Goal: Information Seeking & Learning: Learn about a topic

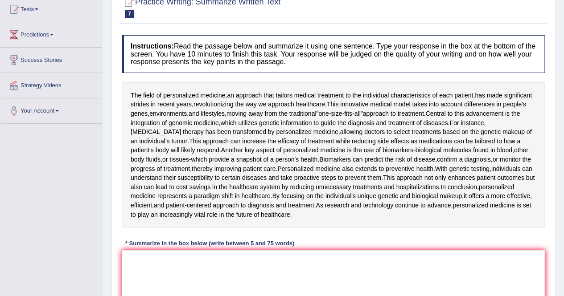
scroll to position [98, 0]
click at [141, 259] on textarea at bounding box center [333, 294] width 423 height 86
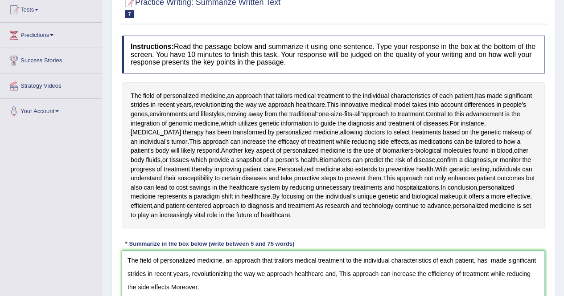
click at [176, 285] on textarea "The field of personalized medicine, an approach that trailors medical treatment…" at bounding box center [333, 294] width 423 height 86
click at [202, 287] on textarea "The field of personalized medicine, an approach that trailors medical treatment…" at bounding box center [333, 294] width 423 height 86
click at [451, 284] on textarea "The field of personalized medicine, an approach that trailors medical treatment…" at bounding box center [333, 294] width 423 height 86
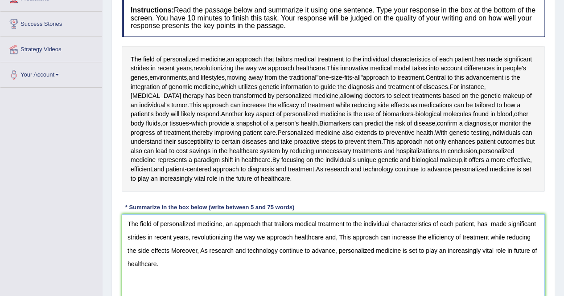
scroll to position [201, 0]
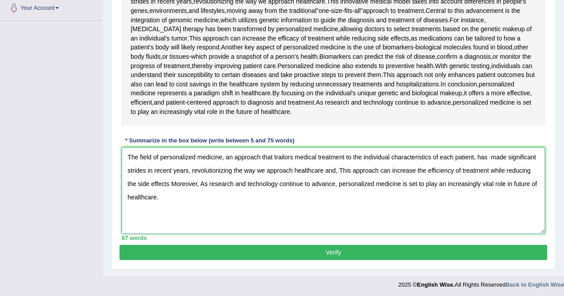
type textarea "The field of personalized medicine, an approach that trailors medical treatment…"
click at [373, 247] on button "Verify" at bounding box center [332, 252] width 427 height 15
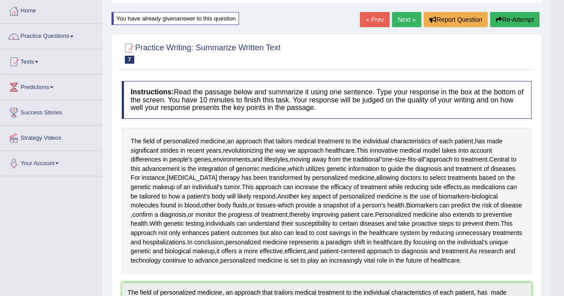
scroll to position [45, 0]
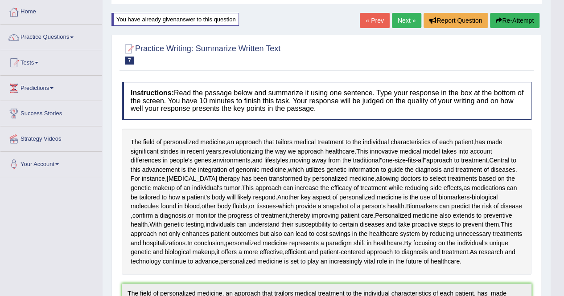
click at [407, 18] on link "Next »" at bounding box center [406, 20] width 29 height 15
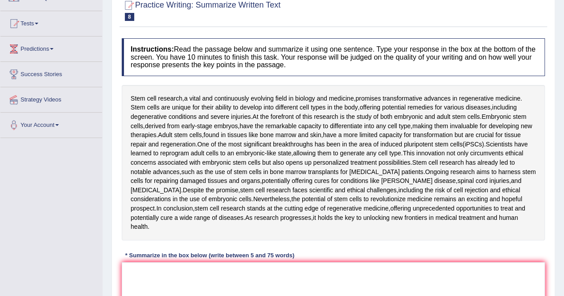
scroll to position [84, 0]
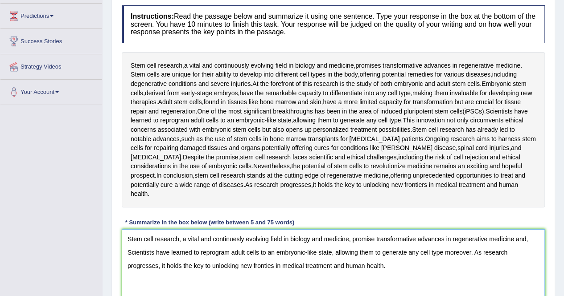
scroll to position [110, 0]
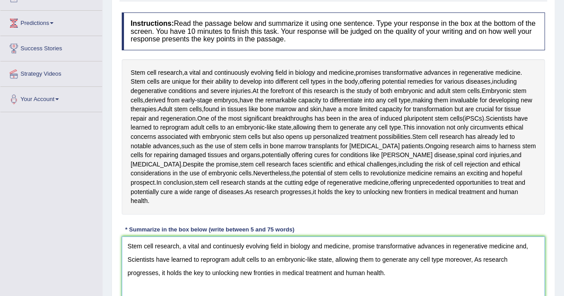
drag, startPoint x: 390, startPoint y: 262, endPoint x: 105, endPoint y: 226, distance: 287.5
click at [105, 226] on div "Home Practice Writing: Summarize Written Text Stem Cell « Prev Next » Report Qu…" at bounding box center [332, 127] width 461 height 475
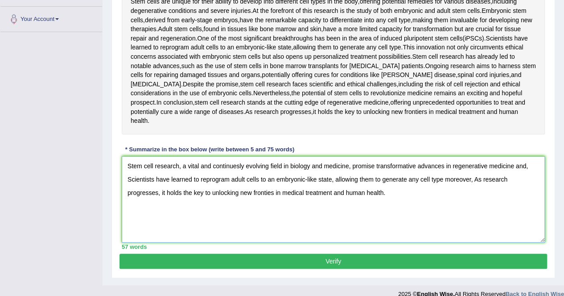
type textarea "Stem cell research, a vital and continuesly evolving field in biology and medic…"
click at [297, 254] on button "Verify" at bounding box center [332, 261] width 427 height 15
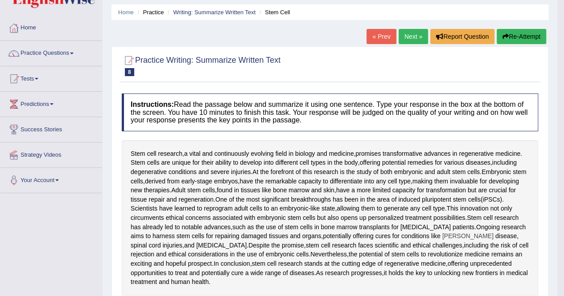
scroll to position [29, 0]
click at [514, 30] on button "Re-Attempt" at bounding box center [520, 36] width 49 height 15
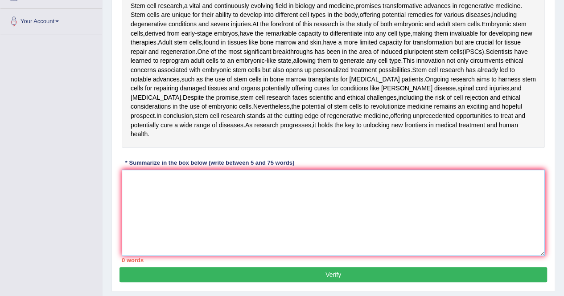
click at [248, 184] on textarea at bounding box center [333, 213] width 423 height 86
paste textarea "Stem cell research, a vital and continuesly evolving field in biology and medic…"
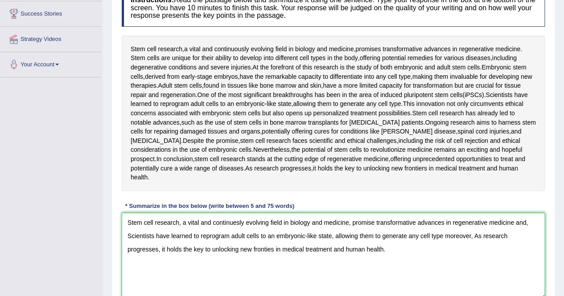
scroll to position [128, 0]
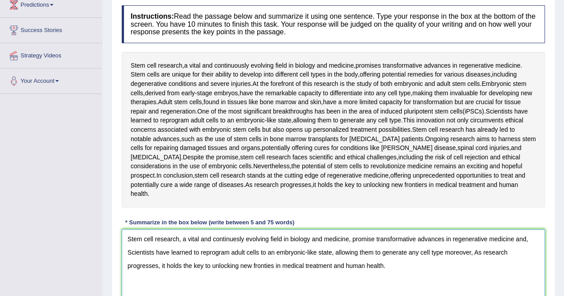
click at [232, 230] on textarea "Stem cell research, a vital and continuesly evolving field in biology and medic…" at bounding box center [333, 272] width 423 height 86
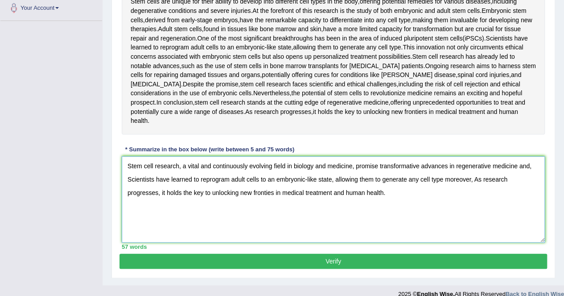
type textarea "Stem cell research, a vital and continuously evolving field in biology and medi…"
click at [337, 254] on button "Verify" at bounding box center [332, 261] width 427 height 15
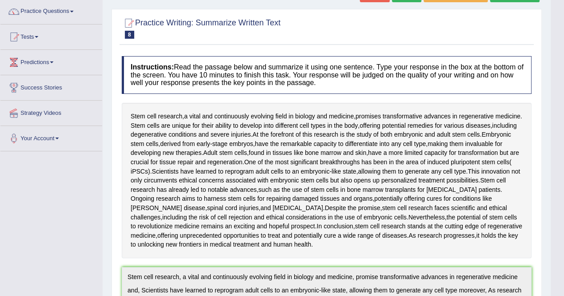
scroll to position [0, 0]
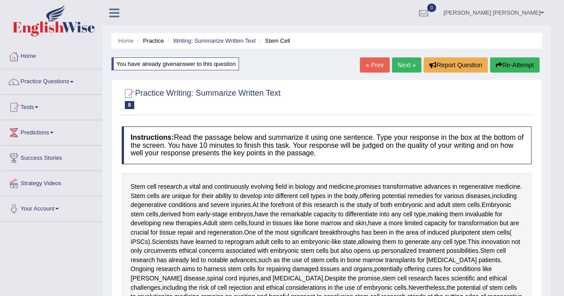
click at [504, 65] on button "Re-Attempt" at bounding box center [514, 64] width 49 height 15
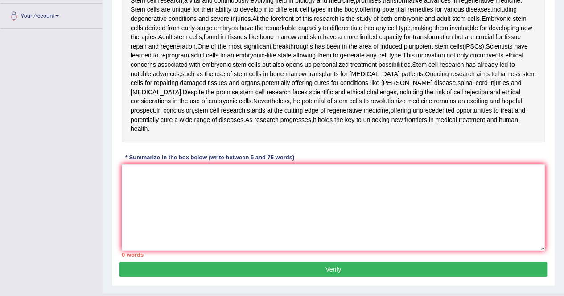
scroll to position [201, 0]
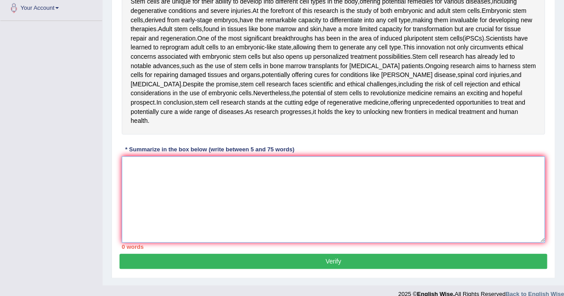
click at [214, 173] on textarea at bounding box center [333, 199] width 423 height 86
paste textarea "Stem cell research, a vital and continuesly evolving field in biology and medic…"
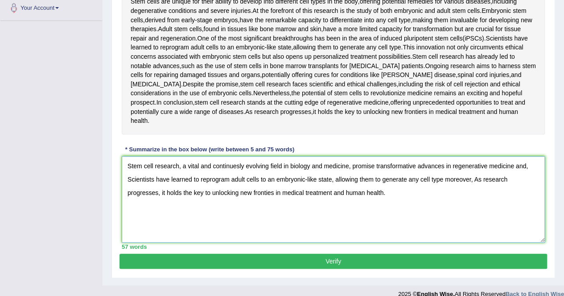
click at [233, 156] on textarea "Stem cell research, a vital and continuesly evolving field in biology and medic…" at bounding box center [333, 199] width 423 height 86
click at [236, 156] on textarea "Stem cell research, a vital and continuesly evolving field in biology and medic…" at bounding box center [333, 199] width 423 height 86
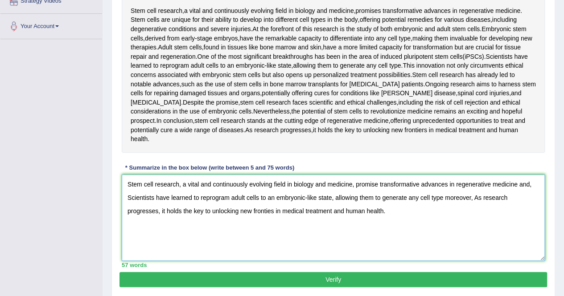
scroll to position [182, 0]
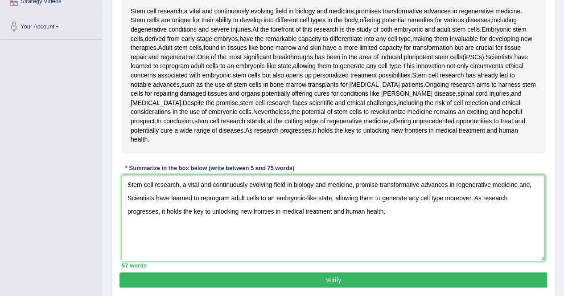
click at [272, 204] on textarea "Stem cell research, a vital and continuously evolving field in biology and medi…" at bounding box center [333, 218] width 423 height 86
type textarea "Stem cell research, a vital and continuously evolving field in biology and medi…"
click at [307, 273] on button "Verify" at bounding box center [332, 280] width 427 height 15
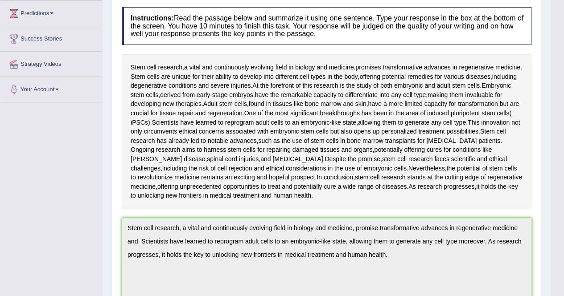
scroll to position [0, 0]
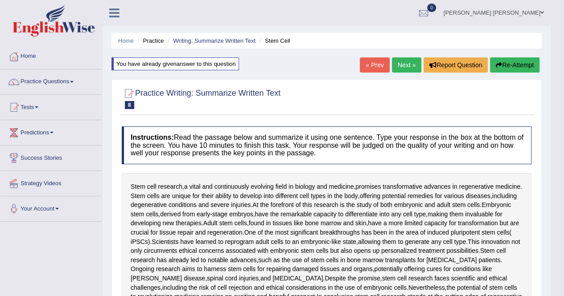
click at [401, 64] on link "Next »" at bounding box center [406, 64] width 29 height 15
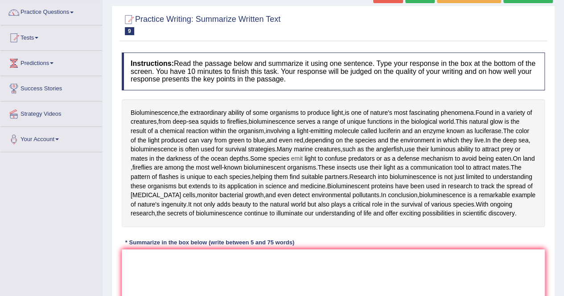
scroll to position [69, 0]
click at [142, 268] on textarea at bounding box center [333, 293] width 423 height 86
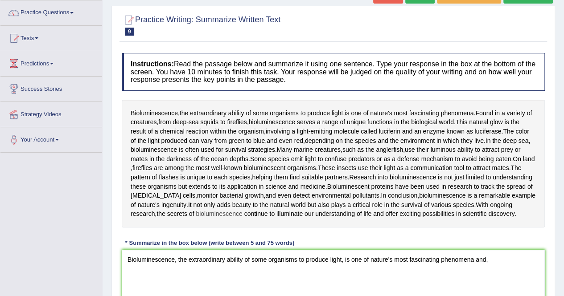
click at [242, 213] on span "bioluminescence" at bounding box center [219, 213] width 46 height 9
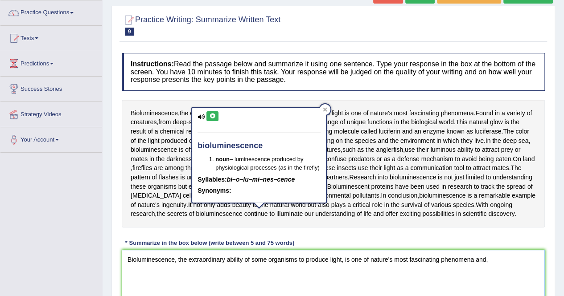
click at [501, 269] on textarea "Bioluminescence, the extraordinary ability of some organisms to produce light, …" at bounding box center [333, 293] width 423 height 86
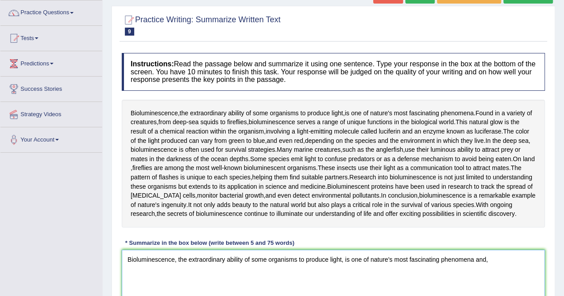
click at [501, 269] on textarea "Bioluminescence, the extraordinary ability of some organisms to produce light, …" at bounding box center [333, 293] width 423 height 86
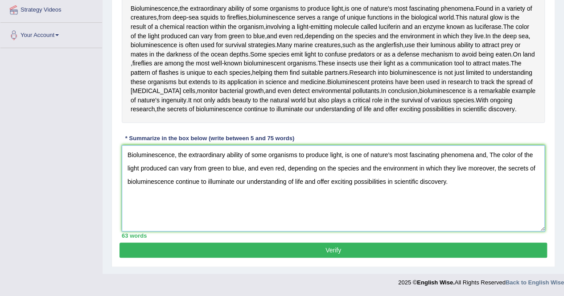
scroll to position [177, 0]
type textarea "Bioluminescence, the extraordinary ability of some organisms to produce light, …"
click at [306, 257] on button "Verify" at bounding box center [332, 250] width 427 height 15
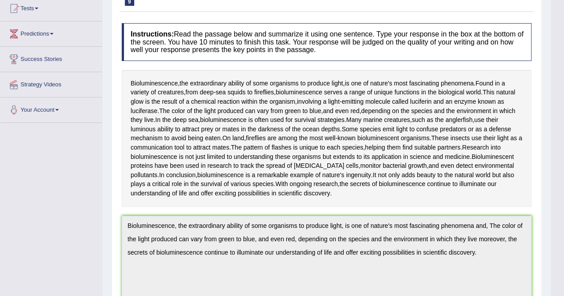
scroll to position [0, 0]
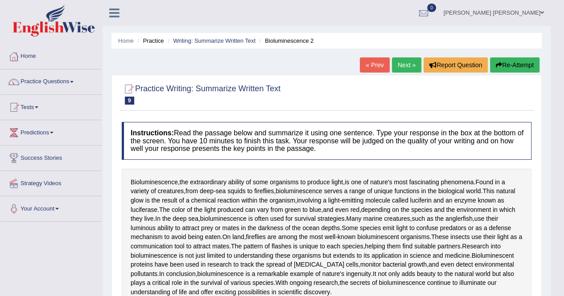
click at [401, 61] on link "Next »" at bounding box center [406, 64] width 29 height 15
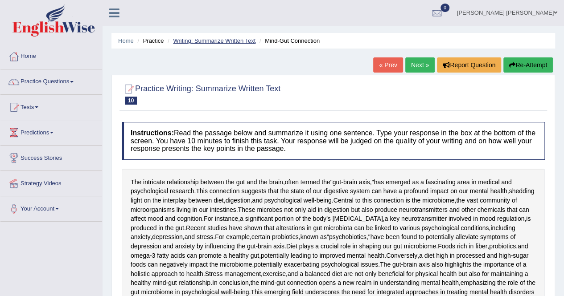
click at [215, 42] on link "Writing: Summarize Written Text" at bounding box center [214, 40] width 82 height 7
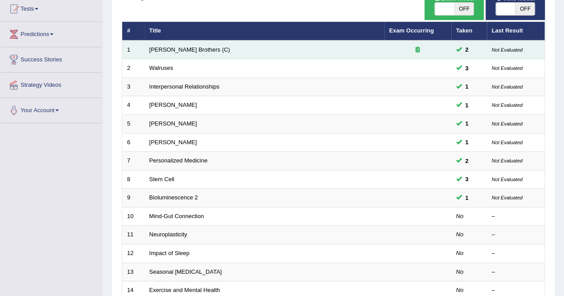
scroll to position [99, 0]
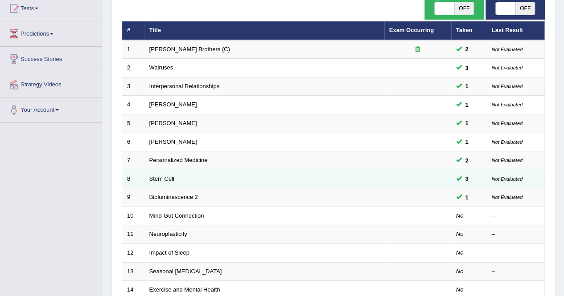
click at [458, 176] on span at bounding box center [459, 179] width 6 height 6
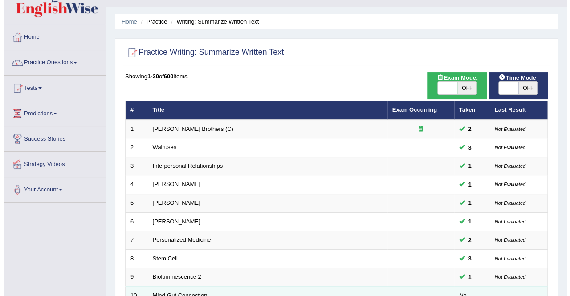
scroll to position [19, 0]
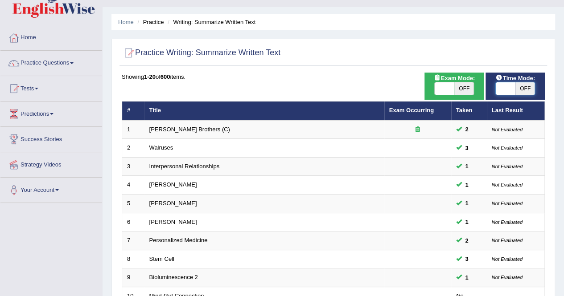
click at [504, 85] on span at bounding box center [506, 88] width 20 height 12
checkbox input "true"
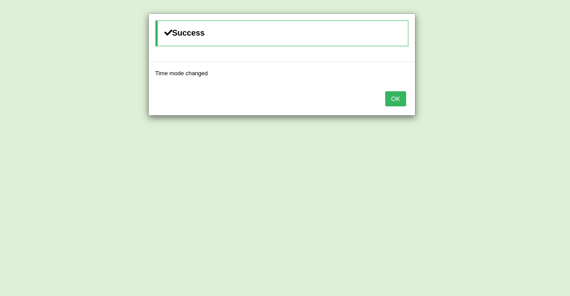
click at [401, 99] on button "OK" at bounding box center [395, 98] width 20 height 15
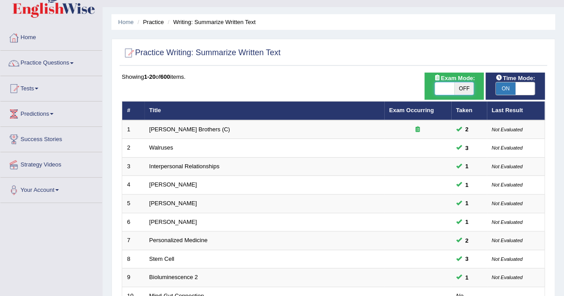
click at [441, 84] on span at bounding box center [444, 88] width 20 height 12
drag, startPoint x: 441, startPoint y: 84, endPoint x: 467, endPoint y: 90, distance: 26.6
click at [467, 90] on span at bounding box center [462, 88] width 20 height 12
checkbox input "true"
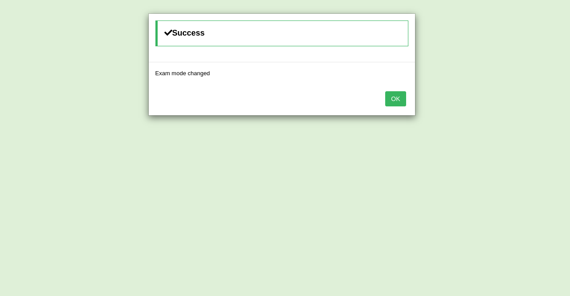
click at [391, 95] on button "OK" at bounding box center [395, 98] width 20 height 15
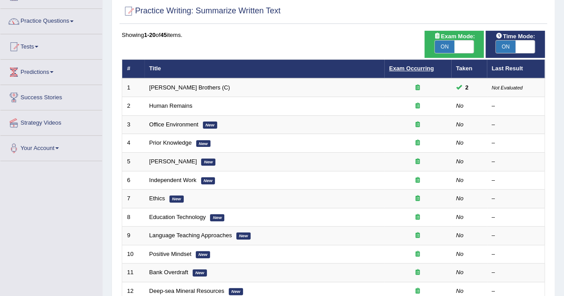
scroll to position [26, 0]
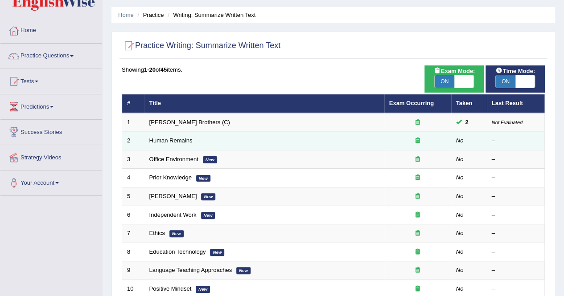
click at [328, 138] on td "Human Remains" at bounding box center [264, 141] width 240 height 19
click at [418, 140] on icon at bounding box center [417, 141] width 4 height 6
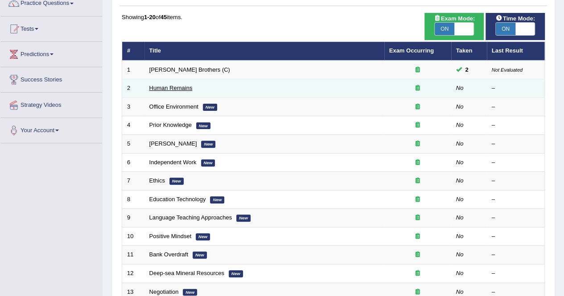
scroll to position [102, 0]
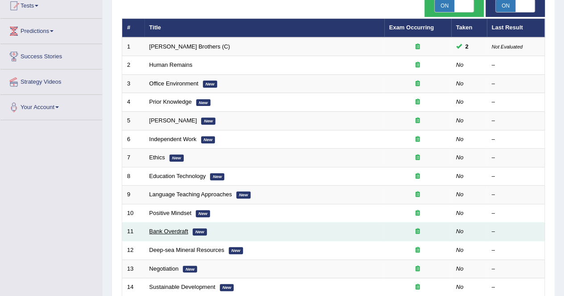
click at [172, 230] on link "Bank Overdraft" at bounding box center [168, 231] width 39 height 7
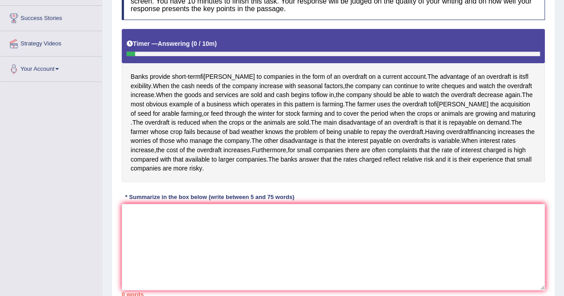
scroll to position [139, 0]
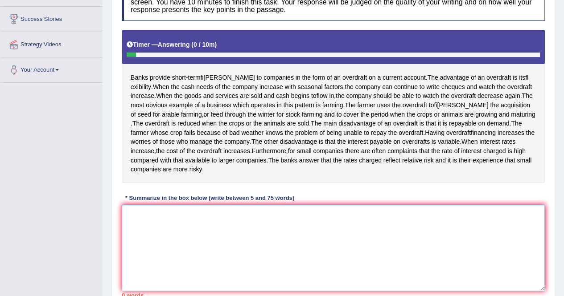
click at [162, 252] on textarea at bounding box center [333, 248] width 423 height 86
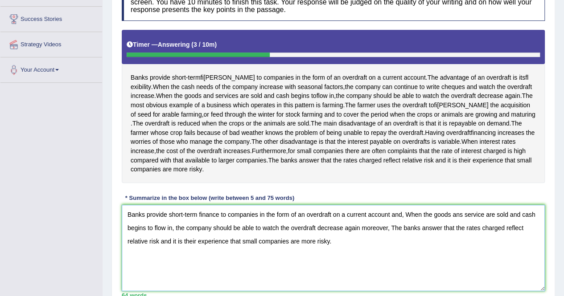
click at [361, 238] on textarea "Banks provide short-term finance to companies in the form of an overdraft on a …" at bounding box center [333, 248] width 423 height 86
click at [391, 237] on textarea "Banks provide short-term finance to companies in the form of an overdraft on a …" at bounding box center [333, 248] width 423 height 86
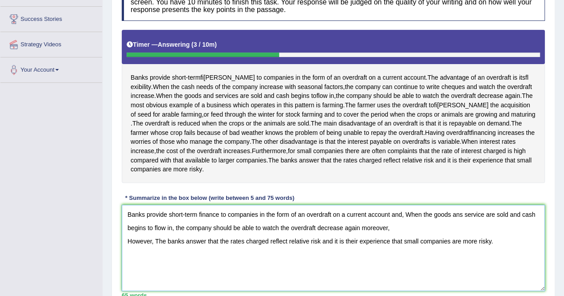
click at [131, 249] on textarea "Banks provide short-term finance to companies in the form of an overdraft on a …" at bounding box center [333, 248] width 423 height 86
click at [399, 237] on textarea "Banks provide short-term finance to companies in the form of an overdraft on a …" at bounding box center [333, 248] width 423 height 86
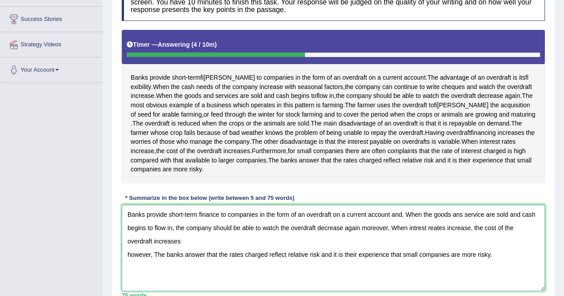
click at [127, 263] on textarea "Banks provide short-term finance to companies in the form of an overdraft on a …" at bounding box center [333, 248] width 423 height 86
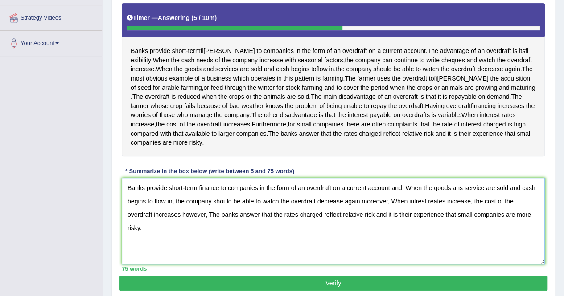
scroll to position [167, 0]
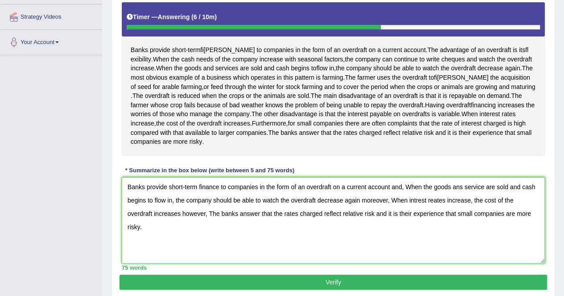
click at [416, 209] on textarea "Banks provide short-term finance to companies in the form of an overdraft on a …" at bounding box center [333, 220] width 423 height 86
click at [436, 209] on textarea "Banks provide short-term finance to companies in the form of an overdraft on a …" at bounding box center [333, 220] width 423 height 86
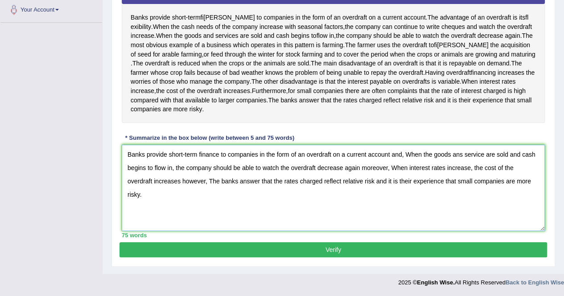
type textarea "Banks provide short-term finance to companies in the form of an overdraft on a …"
click at [398, 252] on button "Verify" at bounding box center [332, 249] width 427 height 15
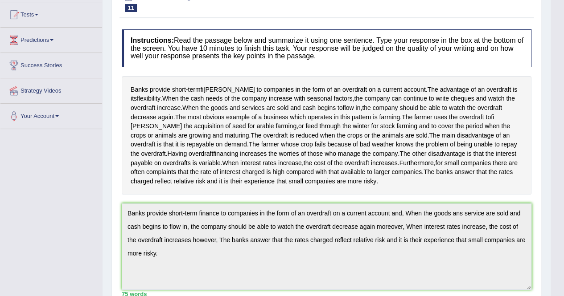
scroll to position [0, 0]
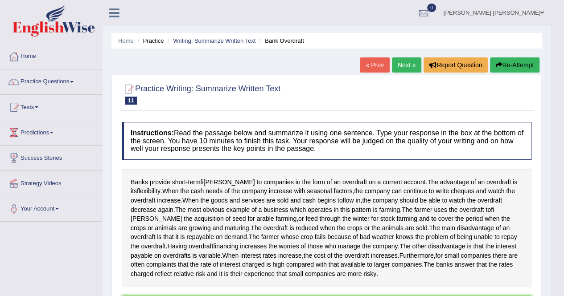
click at [403, 64] on link "Next »" at bounding box center [406, 64] width 29 height 15
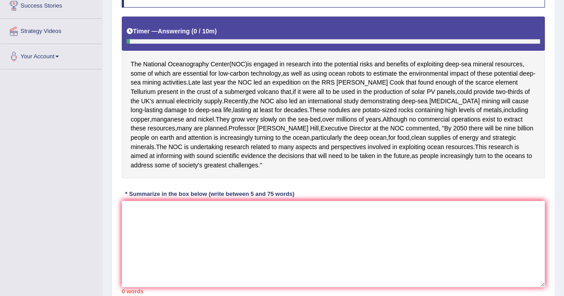
scroll to position [153, 0]
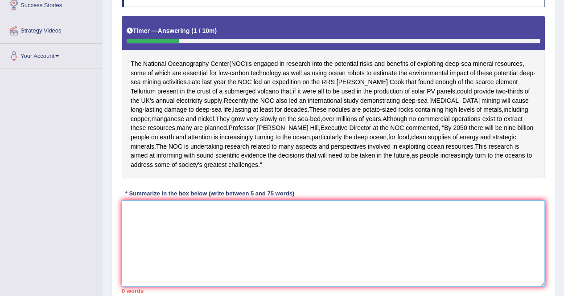
click at [132, 243] on textarea at bounding box center [333, 244] width 423 height 86
paste textarea "The National Oceanography Center (NOC) is engaged in research into the potentia…"
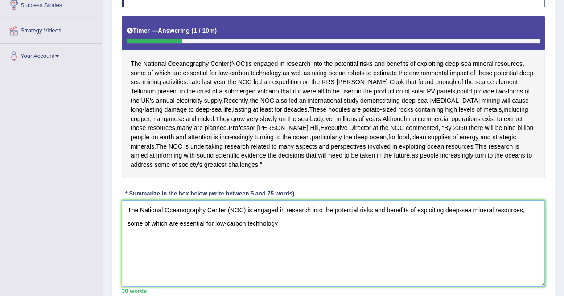
click at [244, 240] on textarea "The National Oceanography Center (NOC) is engaged in research into the potentia…" at bounding box center [333, 244] width 423 height 86
click at [127, 251] on textarea "The National Oceanography Center is engaged in research into the potential risk…" at bounding box center [333, 244] width 423 height 86
click at [268, 250] on textarea "The National Oceanography Center is engaged in research into the potential risk…" at bounding box center [333, 244] width 423 height 86
click at [295, 212] on div "Instructions: Read the passage below and summarize it using one sentence. Type …" at bounding box center [332, 131] width 427 height 333
click at [272, 254] on textarea "The National Oceanography Center is engaged in research into the potential risk…" at bounding box center [333, 244] width 423 height 86
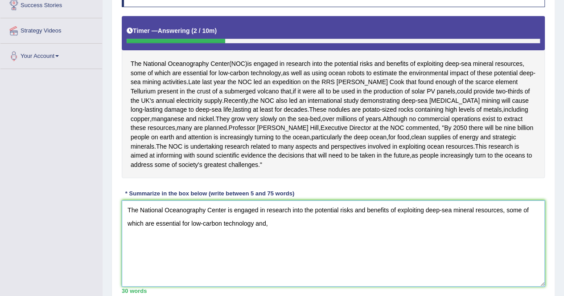
paste textarea "These nodules are potato-sized rocks containing high levels of metals, includin…"
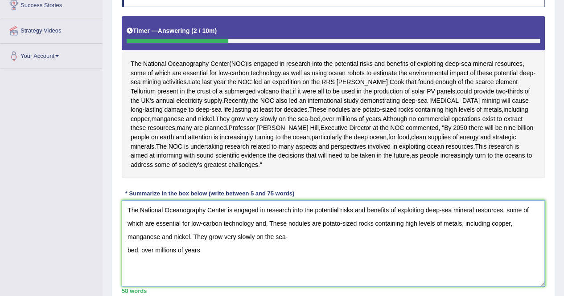
click at [124, 277] on textarea "The National Oceanography Center is engaged in research into the potential risk…" at bounding box center [333, 244] width 423 height 86
drag, startPoint x: 300, startPoint y: 266, endPoint x: 374, endPoint y: 264, distance: 74.0
click at [374, 264] on textarea "The National Oceanography Center is engaged in research into the potential risk…" at bounding box center [333, 244] width 423 height 86
paste textarea "This research is aimed at informing with sound scientific evidence the decision…"
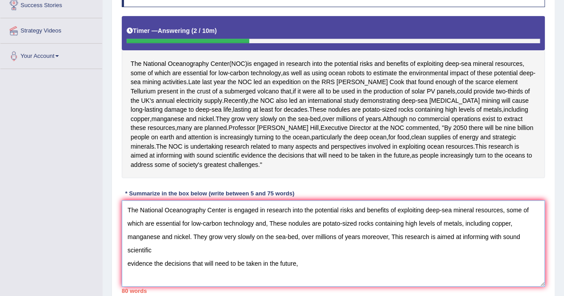
click at [416, 287] on textarea "The National Oceanography Center is engaged in research into the potential risk…" at bounding box center [333, 244] width 423 height 86
click at [128, 287] on textarea "The National Oceanography Center is engaged in research into the potential risk…" at bounding box center [333, 244] width 423 height 86
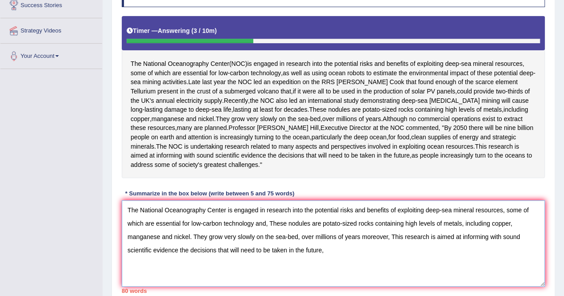
click at [332, 276] on textarea "The National Oceanography Center is engaged in research into the potential risk…" at bounding box center [333, 244] width 423 height 86
drag, startPoint x: 390, startPoint y: 262, endPoint x: 420, endPoint y: 281, distance: 35.6
click at [420, 281] on textarea "The National Oceanography Center is engaged in research into the potential risk…" at bounding box center [333, 244] width 423 height 86
paste textarea "particularly the deep ocean, for food, clean supplies of energy and strategic m…"
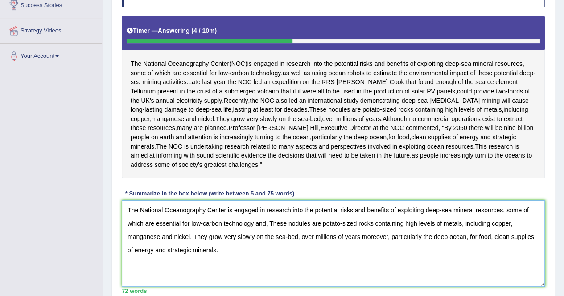
drag, startPoint x: 391, startPoint y: 263, endPoint x: 394, endPoint y: 273, distance: 10.9
click at [394, 273] on textarea "The National Oceanography Center is engaged in research into the potential risk…" at bounding box center [333, 244] width 423 height 86
paste textarea "The NOC is undertaking research related to many aspects and perspectives involv…"
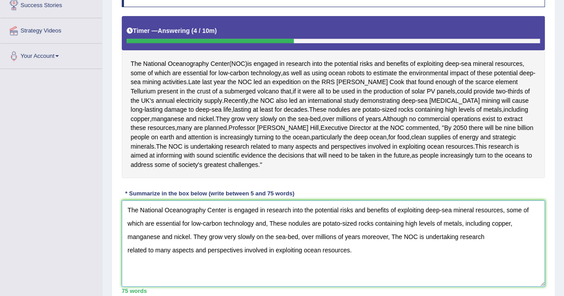
scroll to position [171, 0]
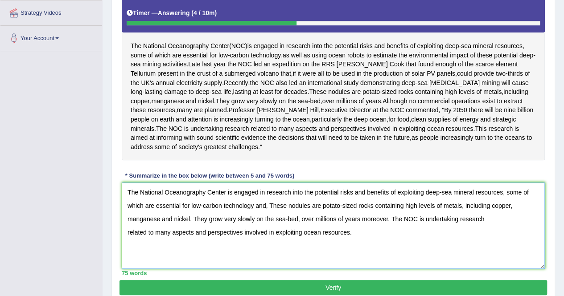
click at [127, 259] on textarea "The National Oceanography Center is engaged in research into the potential risk…" at bounding box center [333, 226] width 423 height 86
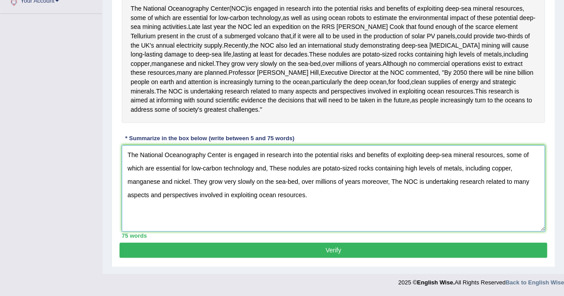
type textarea "The National Oceanography Center is engaged in research into the potential risk…"
click at [294, 258] on button "Verify" at bounding box center [332, 250] width 427 height 15
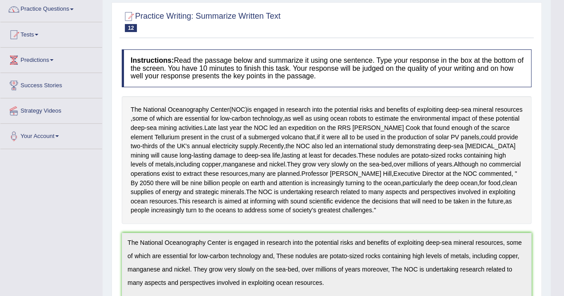
scroll to position [0, 0]
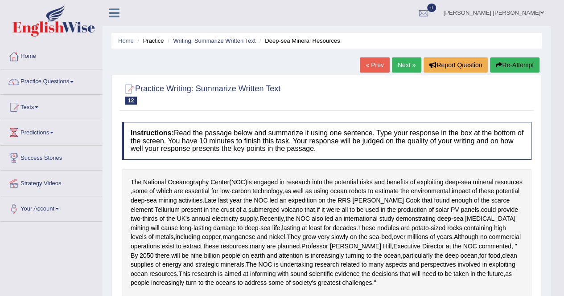
click at [519, 64] on button "Re-Attempt" at bounding box center [514, 64] width 49 height 15
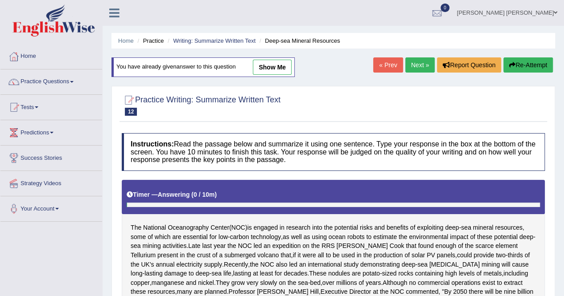
scroll to position [200, 0]
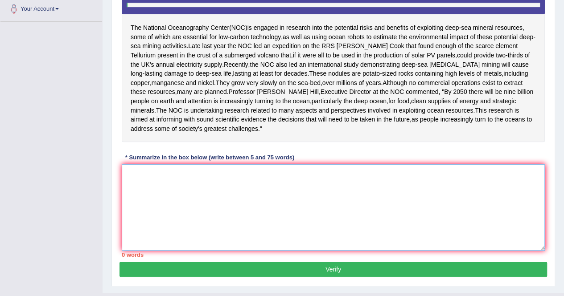
click at [276, 218] on textarea at bounding box center [333, 207] width 423 height 86
paste textarea "The National Oceanography Center is engaged in research into the potential risk…"
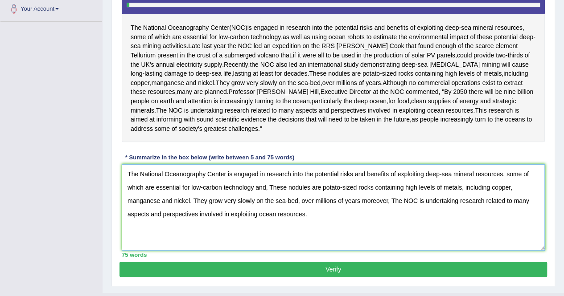
click at [193, 226] on textarea "The National Oceanography Center is engaged in research into the potential risk…" at bounding box center [333, 207] width 423 height 86
drag, startPoint x: 193, startPoint y: 226, endPoint x: 359, endPoint y: 228, distance: 165.8
click at [359, 228] on textarea "The National Oceanography Center is engaged in research into the potential risk…" at bounding box center [333, 207] width 423 height 86
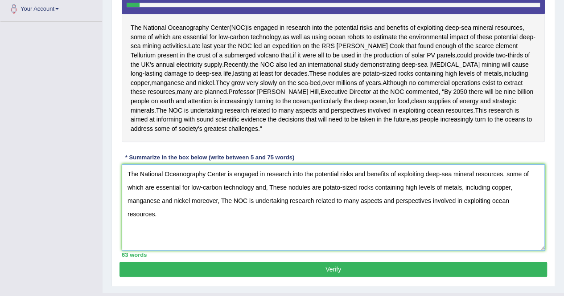
type textarea "The National Oceanography Center is engaged in research into the potential risk…"
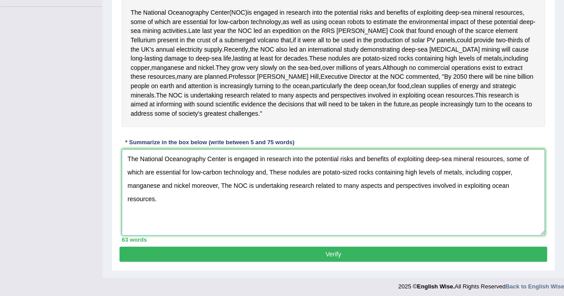
scroll to position [216, 0]
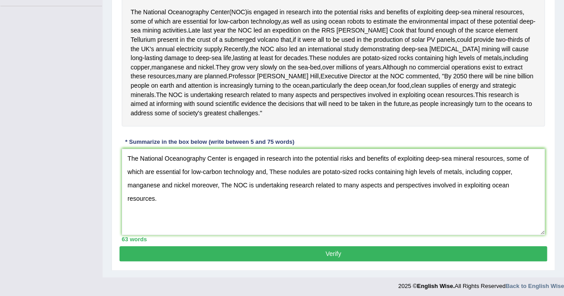
click at [298, 262] on button "Verify" at bounding box center [332, 253] width 427 height 15
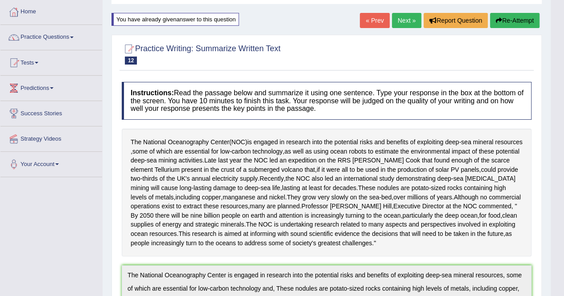
scroll to position [0, 0]
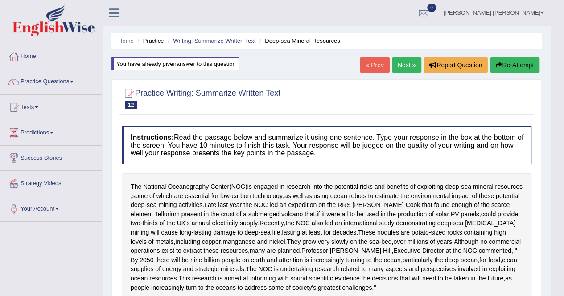
click at [403, 66] on link "Next »" at bounding box center [406, 64] width 29 height 15
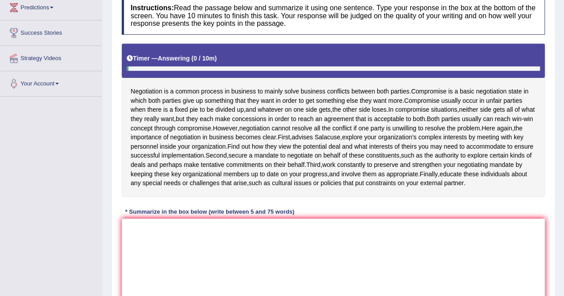
scroll to position [125, 0]
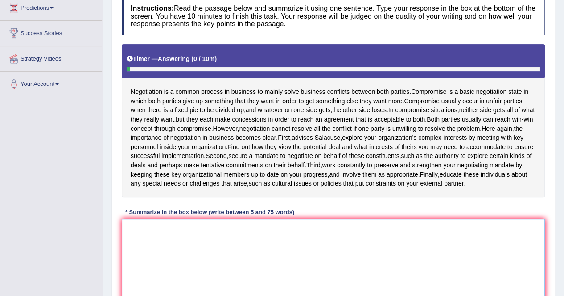
click at [152, 243] on textarea at bounding box center [333, 262] width 423 height 86
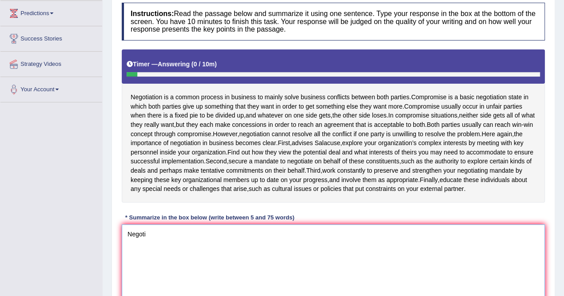
scroll to position [119, 0]
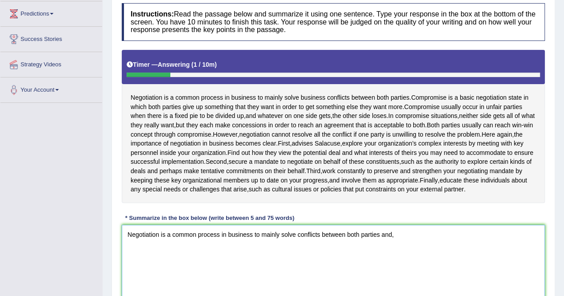
click at [297, 243] on textarea "Negotiation is a common process in business to mainly solve conflicts between b…" at bounding box center [333, 268] width 423 height 86
click at [430, 242] on textarea "Negotiation is a common process in business to mainly solve business conflicts …" at bounding box center [333, 268] width 423 height 86
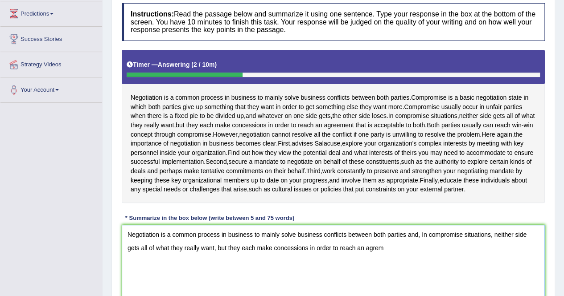
click at [379, 256] on textarea "Negotiation is a common process in business to mainly solve business conflicts …" at bounding box center [333, 268] width 423 height 86
click at [395, 254] on textarea "Negotiation is a common process in business to mainly solve business conflicts …" at bounding box center [333, 268] width 423 height 86
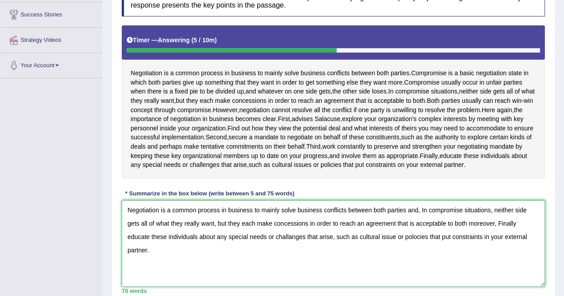
scroll to position [144, 0]
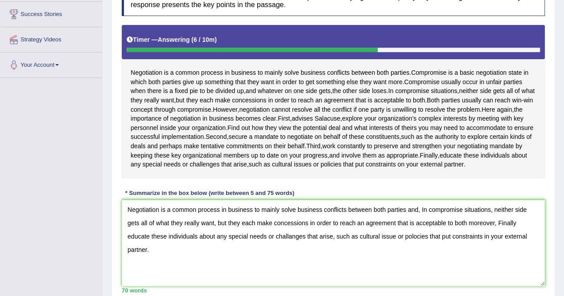
click at [392, 199] on div "Instructions: Read the passage below and summarize it using one sentence. Type …" at bounding box center [332, 136] width 427 height 324
click at [415, 245] on textarea "Negotiation is a common process in business to mainly solve business conflicts …" at bounding box center [333, 243] width 423 height 86
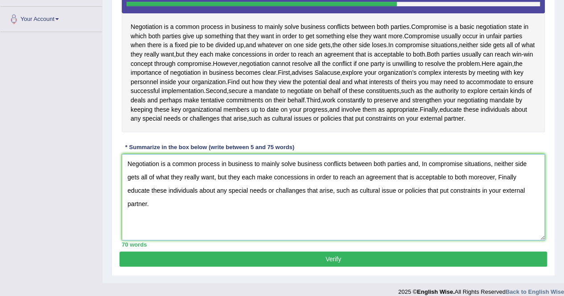
scroll to position [190, 0]
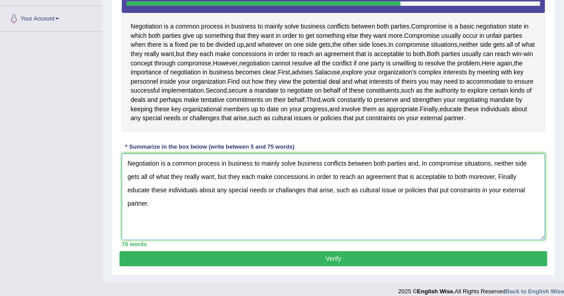
type textarea "Negotiation is a common process in business to mainly solve business conflicts …"
click at [316, 274] on div "Practice Writing: Summarize Written Text 13 Negotiation Instructions: Read the …" at bounding box center [332, 80] width 443 height 391
click at [320, 266] on button "Verify" at bounding box center [332, 258] width 427 height 15
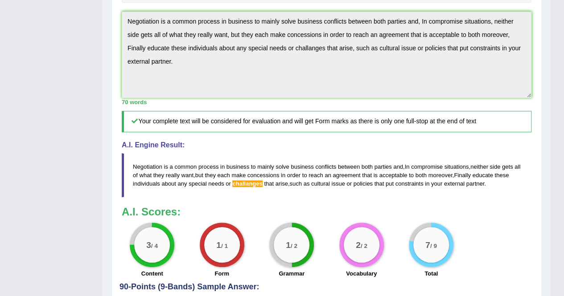
scroll to position [0, 0]
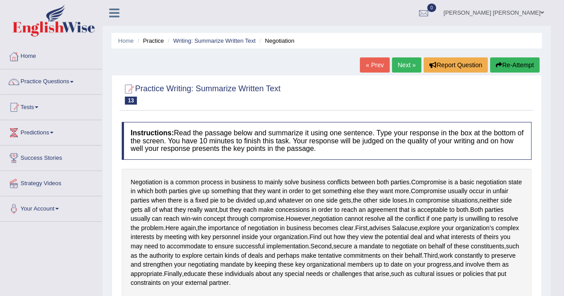
click at [509, 66] on button "Re-Attempt" at bounding box center [514, 64] width 49 height 15
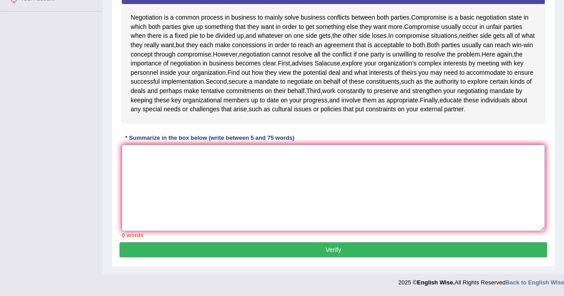
click at [311, 156] on textarea at bounding box center [333, 188] width 423 height 86
paste textarea "Negotiation is a common process in business to mainly solve business conflicts …"
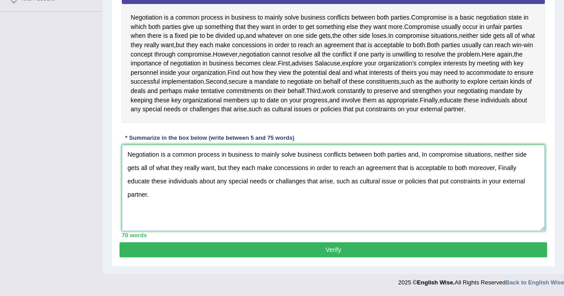
click at [311, 155] on textarea "Negotiation is a common process in business to mainly solve business conflicts …" at bounding box center [333, 188] width 423 height 86
click at [291, 183] on textarea "Negotiation is a common process in business to mainly solve business conflicts …" at bounding box center [333, 188] width 423 height 86
type textarea "Negotiation is a common process in business to mainly solve business conflicts …"
click at [339, 255] on button "Verify" at bounding box center [332, 249] width 427 height 15
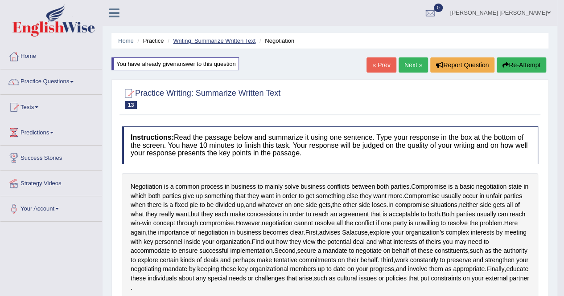
click at [238, 41] on link "Writing: Summarize Written Text" at bounding box center [214, 40] width 82 height 7
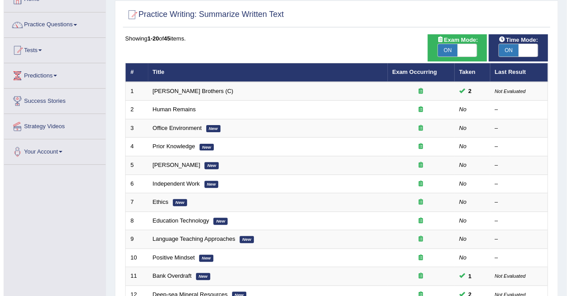
scroll to position [58, 0]
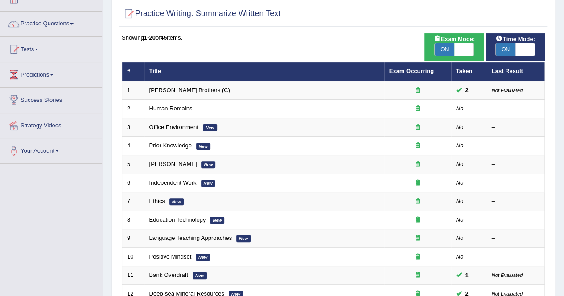
click at [466, 45] on span at bounding box center [464, 49] width 20 height 12
checkbox input "false"
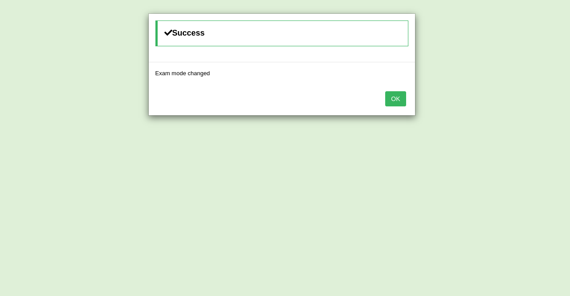
click at [392, 100] on button "OK" at bounding box center [395, 98] width 20 height 15
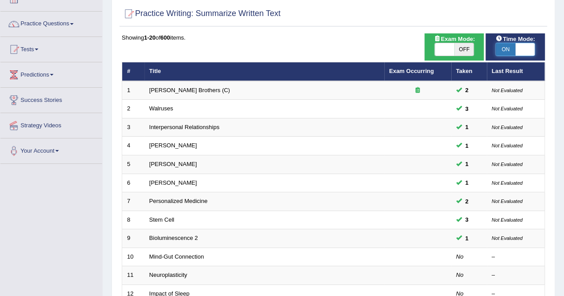
click at [520, 47] on span at bounding box center [525, 49] width 20 height 12
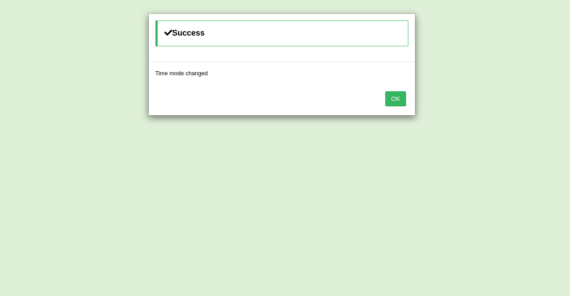
click at [392, 92] on button "OK" at bounding box center [395, 98] width 20 height 15
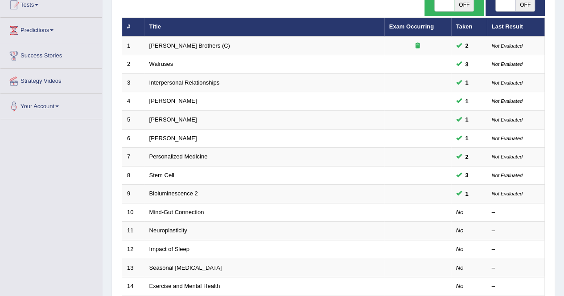
scroll to position [60, 0]
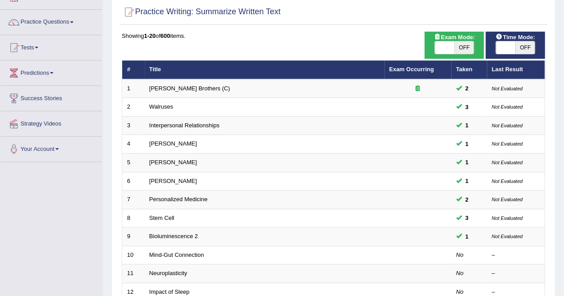
click at [504, 48] on span at bounding box center [506, 47] width 20 height 12
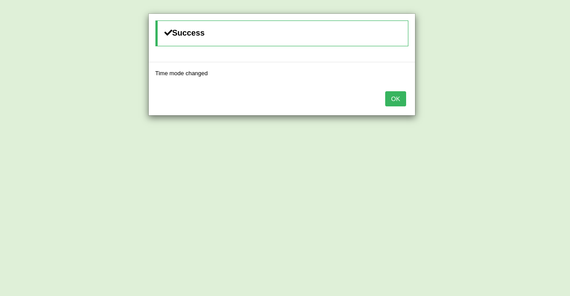
click at [400, 96] on button "OK" at bounding box center [395, 98] width 20 height 15
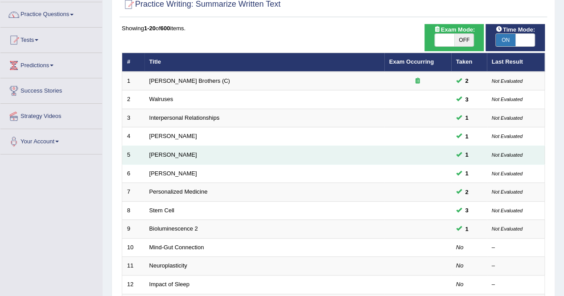
scroll to position [68, 0]
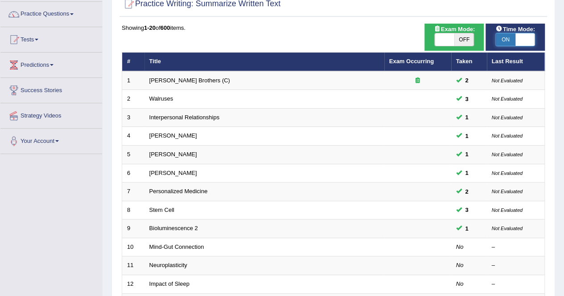
click at [529, 41] on span at bounding box center [525, 39] width 20 height 12
checkbox input "false"
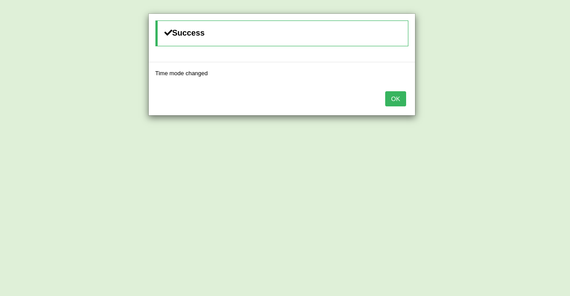
click at [398, 94] on button "OK" at bounding box center [395, 98] width 20 height 15
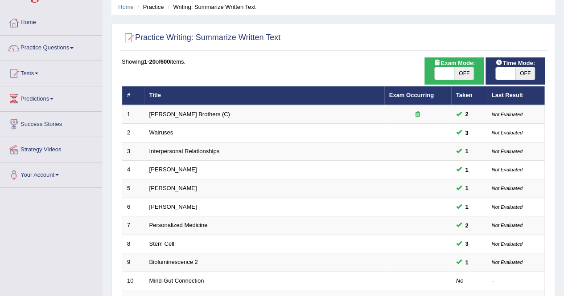
scroll to position [4, 0]
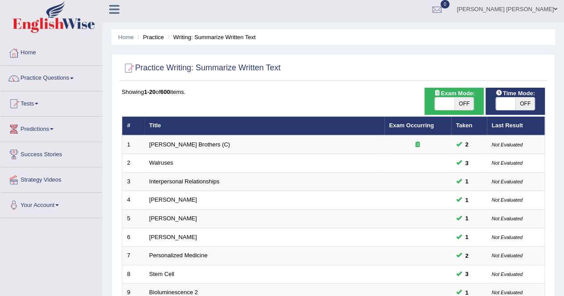
click at [38, 105] on link "Tests" at bounding box center [51, 102] width 102 height 22
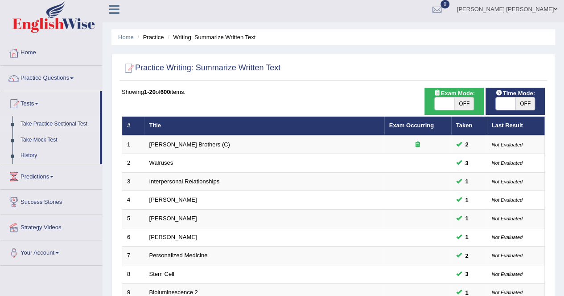
click at [63, 123] on link "Take Practice Sectional Test" at bounding box center [57, 124] width 83 height 16
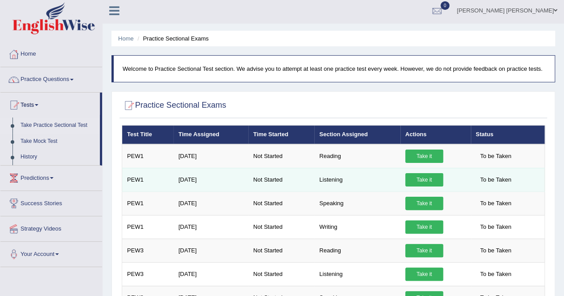
scroll to position [3, 0]
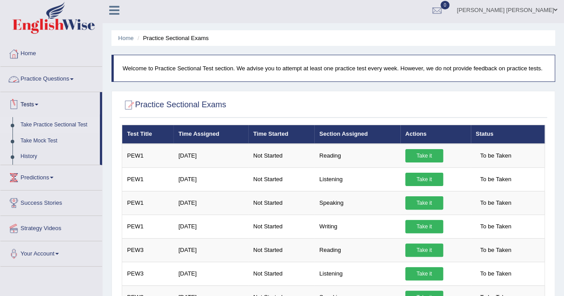
click at [46, 78] on link "Practice Questions" at bounding box center [51, 78] width 102 height 22
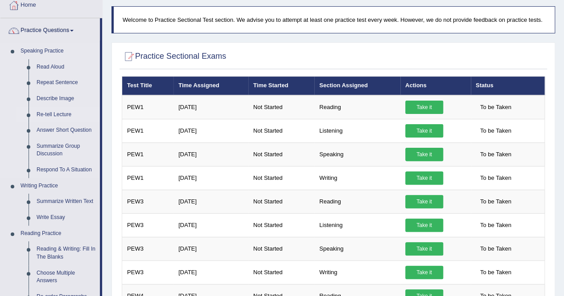
scroll to position [53, 0]
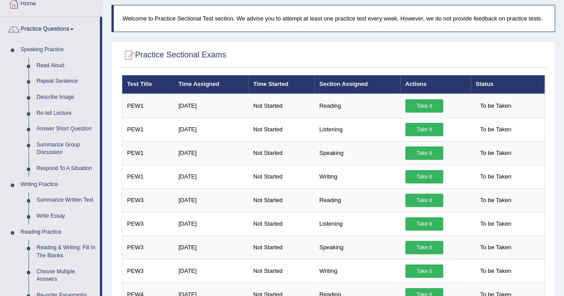
click at [53, 215] on link "Write Essay" at bounding box center [66, 217] width 67 height 16
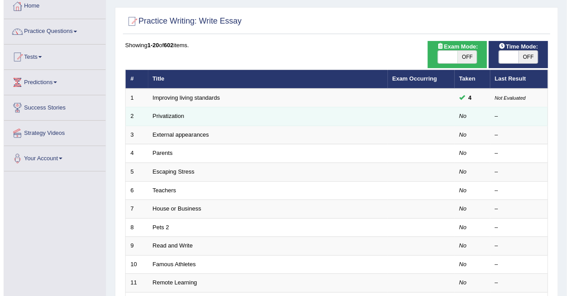
scroll to position [50, 0]
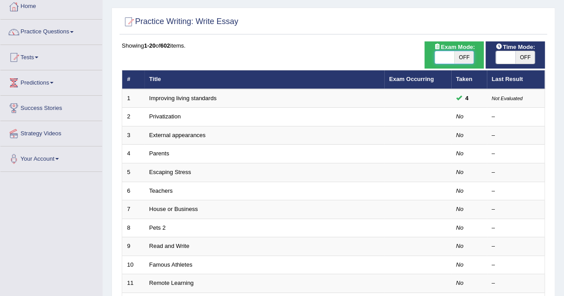
click at [450, 57] on span at bounding box center [444, 57] width 20 height 12
checkbox input "true"
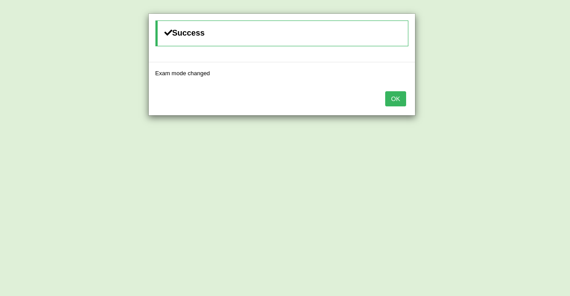
click at [396, 94] on button "OK" at bounding box center [395, 98] width 20 height 15
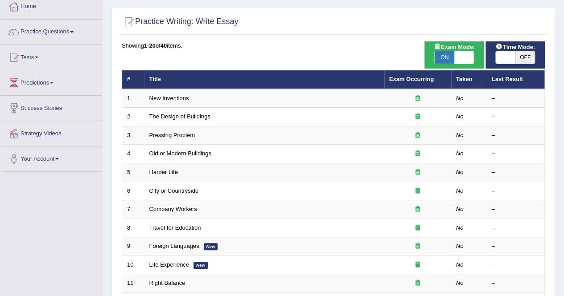
click at [499, 58] on span at bounding box center [506, 57] width 20 height 12
checkbox input "true"
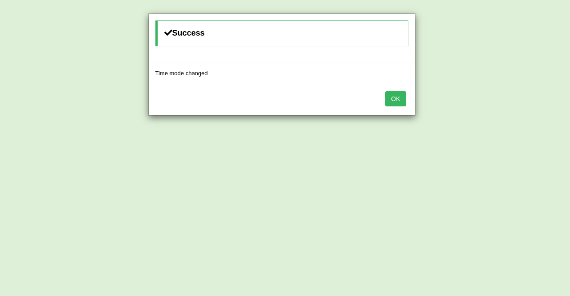
click at [398, 96] on button "OK" at bounding box center [395, 98] width 20 height 15
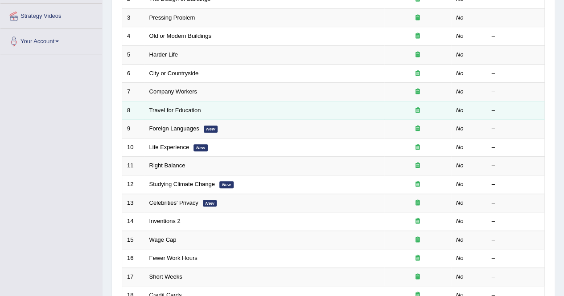
scroll to position [95, 0]
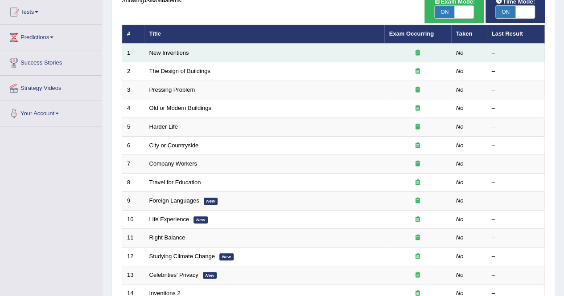
click at [205, 60] on td "New Inventions" at bounding box center [264, 53] width 240 height 19
click at [175, 54] on link "New Inventions" at bounding box center [169, 52] width 40 height 7
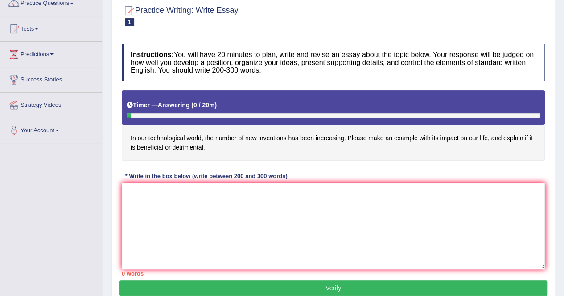
scroll to position [85, 0]
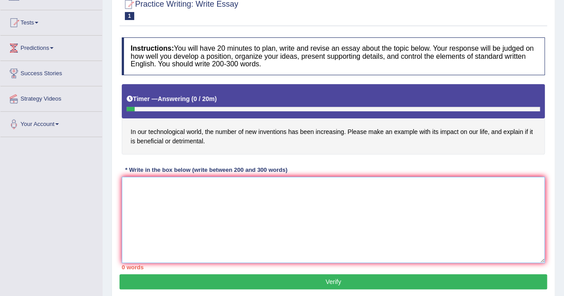
click at [163, 194] on textarea at bounding box center [333, 220] width 423 height 86
paste textarea "In [DATE] complex world, numerous issues and topics are subject to debate. One …"
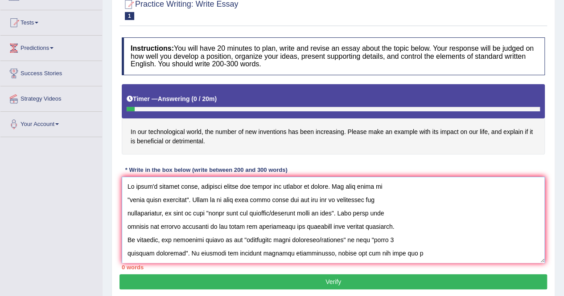
scroll to position [141, 0]
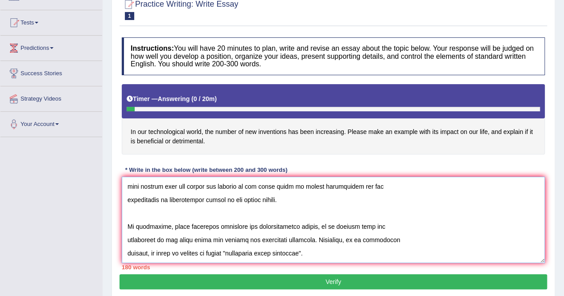
click at [163, 194] on textarea at bounding box center [333, 220] width 423 height 86
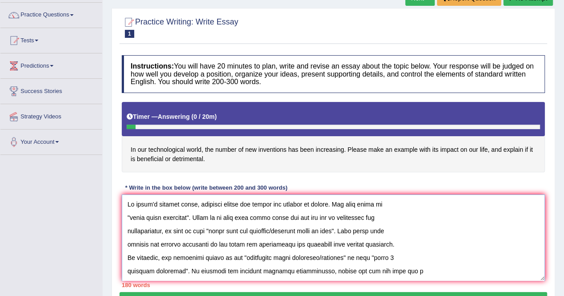
scroll to position [76, 0]
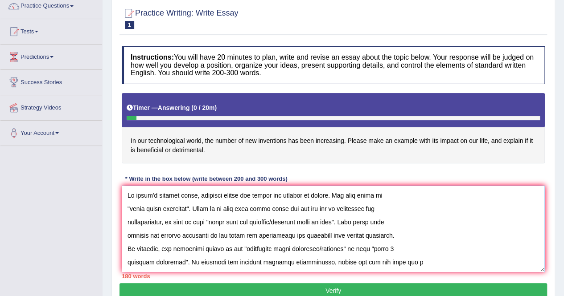
click at [126, 206] on textarea at bounding box center [333, 229] width 423 height 86
drag, startPoint x: 126, startPoint y: 206, endPoint x: 171, endPoint y: 205, distance: 45.0
click at [171, 205] on textarea at bounding box center [333, 229] width 423 height 86
click at [216, 210] on textarea at bounding box center [333, 229] width 423 height 86
drag, startPoint x: 186, startPoint y: 208, endPoint x: 128, endPoint y: 209, distance: 57.9
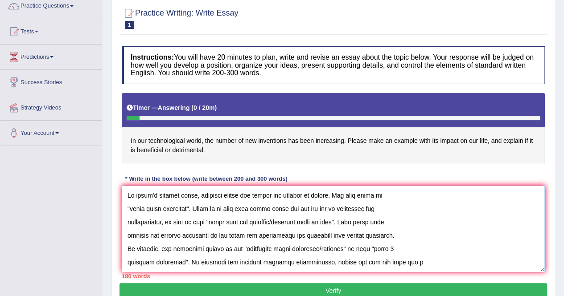
click at [128, 209] on textarea at bounding box center [333, 229] width 423 height 86
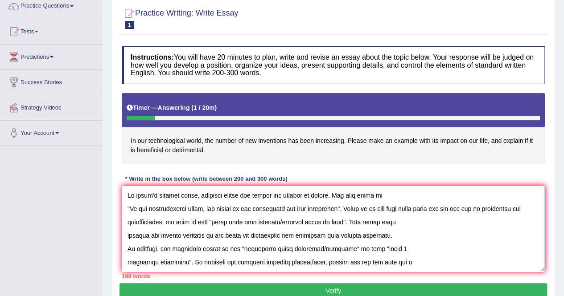
click at [126, 207] on textarea at bounding box center [333, 229] width 423 height 86
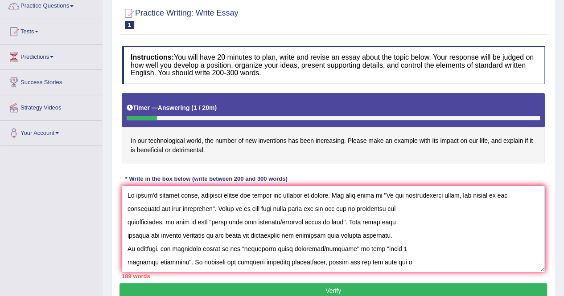
click at [126, 223] on textarea at bounding box center [333, 229] width 423 height 86
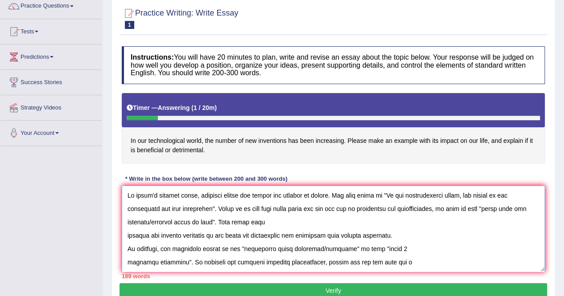
click at [127, 237] on textarea at bounding box center [333, 229] width 423 height 86
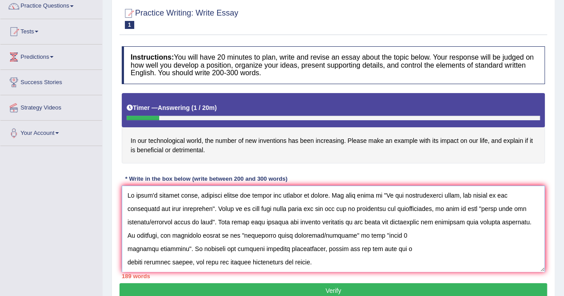
click at [126, 248] on textarea at bounding box center [333, 229] width 423 height 86
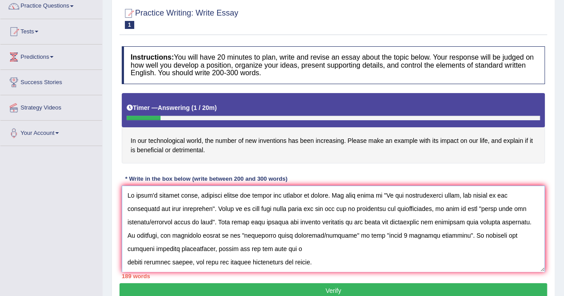
click at [127, 250] on textarea at bounding box center [333, 229] width 423 height 86
click at [127, 263] on textarea at bounding box center [333, 229] width 423 height 86
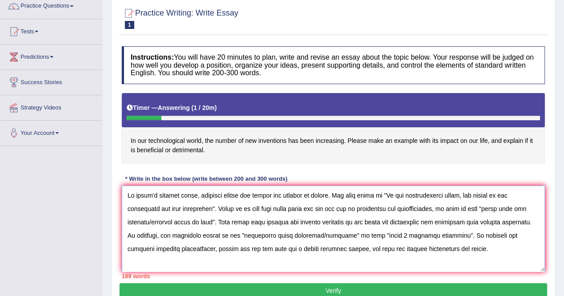
click at [126, 234] on textarea at bounding box center [333, 229] width 423 height 86
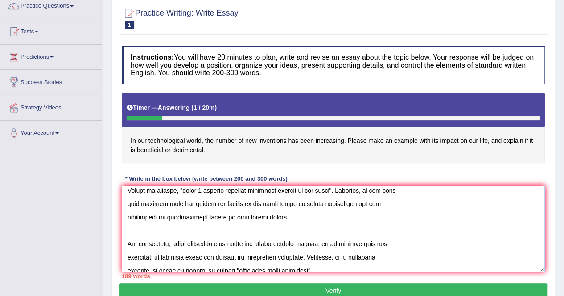
scroll to position [71, 0]
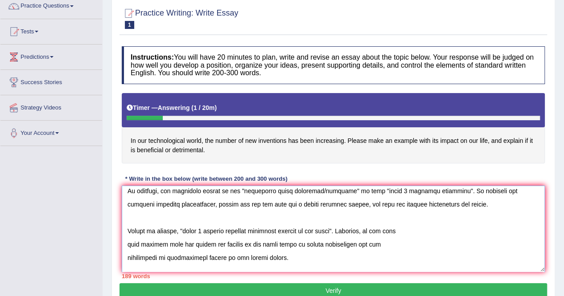
click at [131, 216] on textarea at bounding box center [333, 229] width 423 height 86
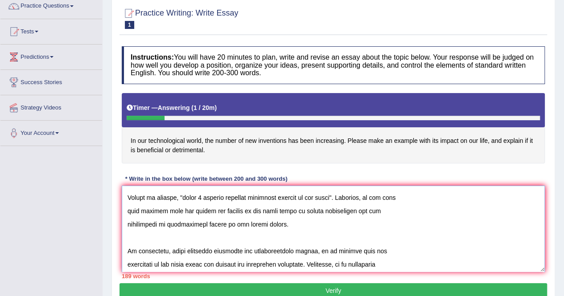
scroll to position [118, 0]
click at [127, 211] on textarea at bounding box center [333, 229] width 423 height 86
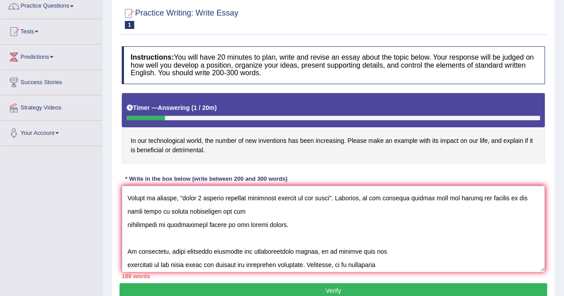
scroll to position [104, 0]
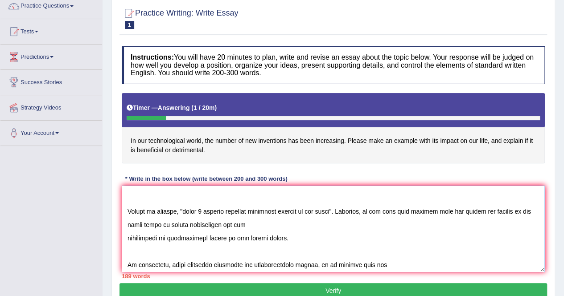
click at [127, 239] on textarea at bounding box center [333, 229] width 423 height 86
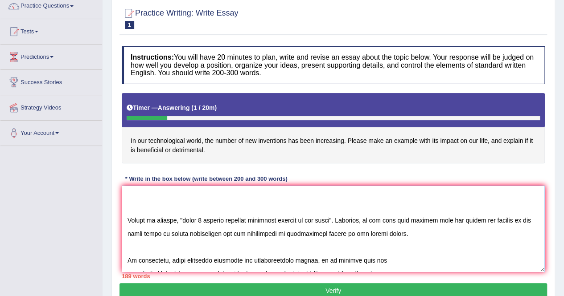
scroll to position [95, 0]
click at [393, 230] on textarea at bounding box center [333, 229] width 423 height 86
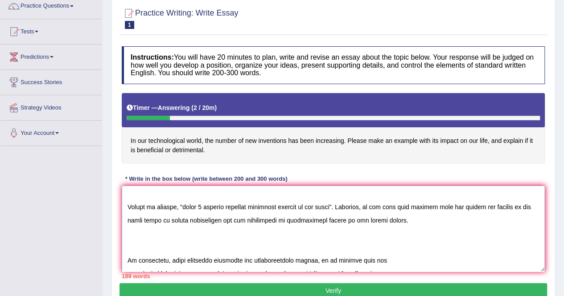
scroll to position [155, 0]
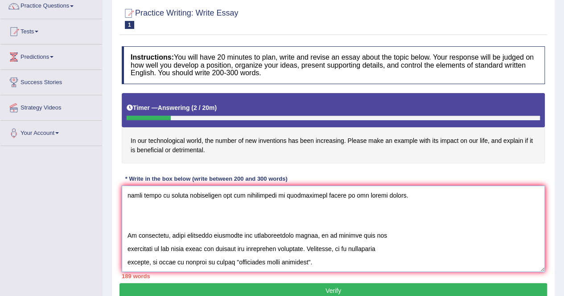
click at [128, 227] on textarea at bounding box center [333, 229] width 423 height 86
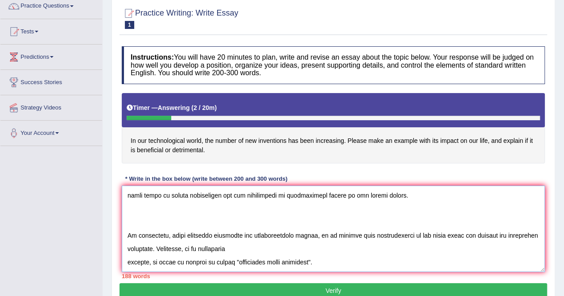
scroll to position [141, 0]
click at [127, 254] on textarea at bounding box center [333, 229] width 423 height 86
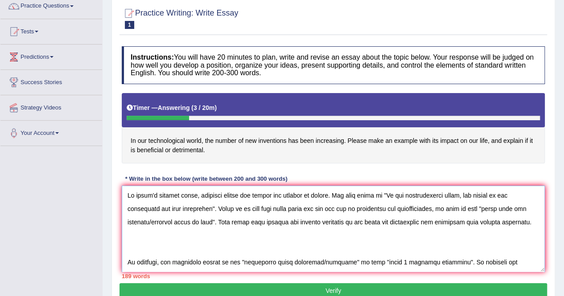
scroll to position [82, 0]
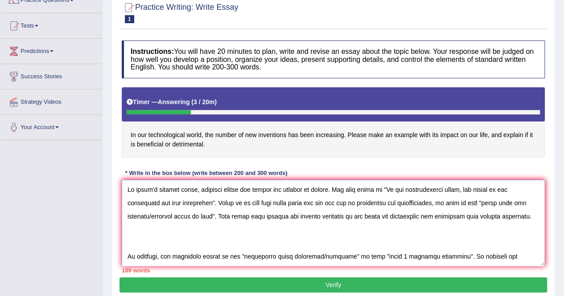
drag, startPoint x: 488, startPoint y: 202, endPoint x: 209, endPoint y: 215, distance: 279.3
click at [209, 215] on textarea at bounding box center [333, 223] width 423 height 86
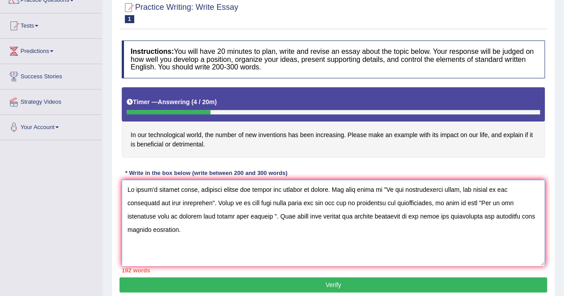
click at [252, 214] on textarea at bounding box center [333, 223] width 423 height 86
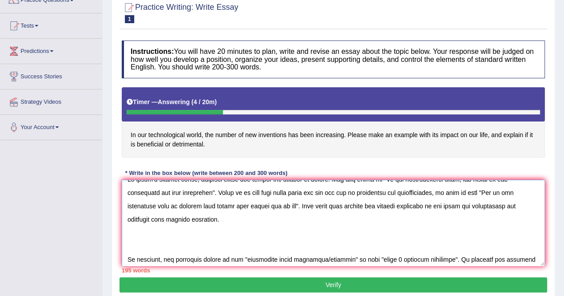
scroll to position [8, 0]
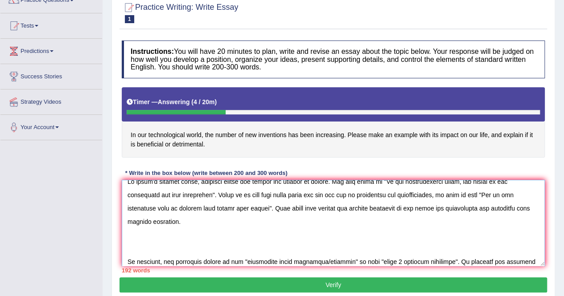
click at [228, 208] on textarea at bounding box center [333, 223] width 423 height 86
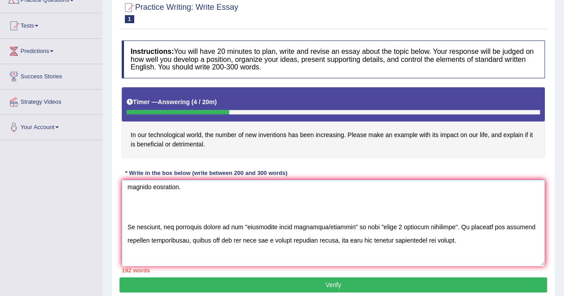
scroll to position [49, 0]
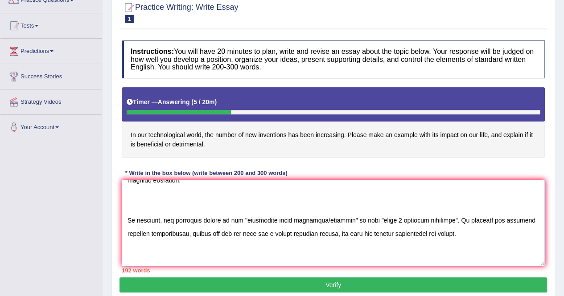
drag, startPoint x: 252, startPoint y: 219, endPoint x: 353, endPoint y: 216, distance: 100.8
click at [353, 216] on textarea at bounding box center [333, 223] width 423 height 86
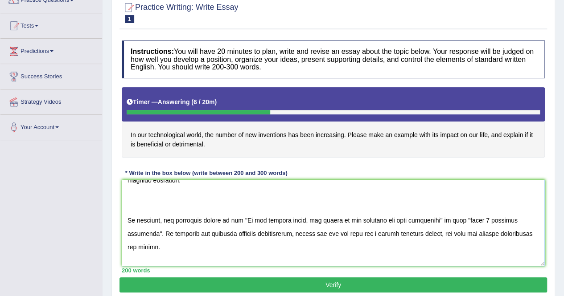
drag, startPoint x: 473, startPoint y: 219, endPoint x: 179, endPoint y: 224, distance: 294.1
click at [179, 224] on textarea at bounding box center [333, 223] width 423 height 86
click at [376, 190] on textarea at bounding box center [333, 223] width 423 height 86
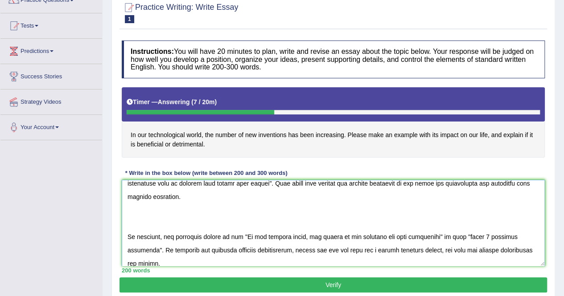
scroll to position [129, 0]
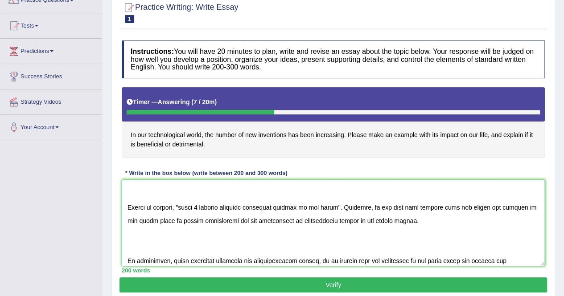
drag, startPoint x: 472, startPoint y: 235, endPoint x: 159, endPoint y: 195, distance: 316.2
click at [159, 195] on textarea at bounding box center [333, 223] width 423 height 86
click at [250, 234] on textarea at bounding box center [333, 223] width 423 height 86
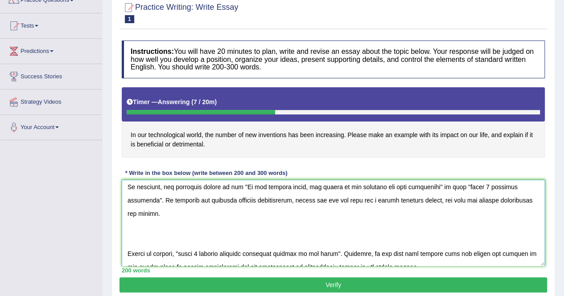
scroll to position [57, 0]
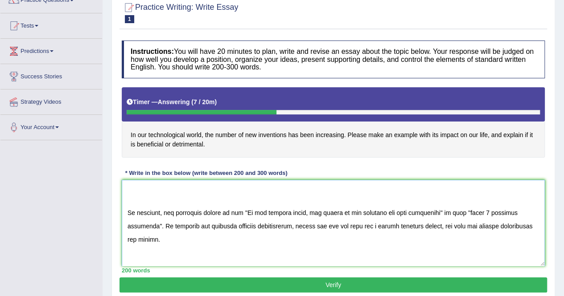
drag, startPoint x: 473, startPoint y: 212, endPoint x: 153, endPoint y: 224, distance: 320.2
click at [153, 224] on textarea at bounding box center [333, 223] width 423 height 86
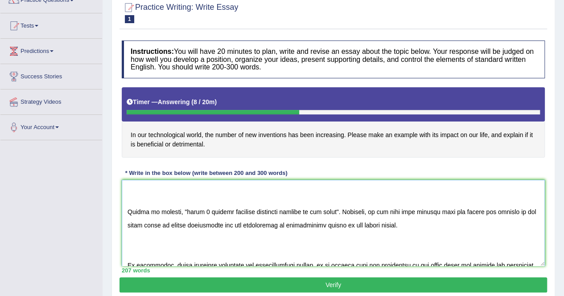
scroll to position [125, 0]
drag, startPoint x: 182, startPoint y: 212, endPoint x: 330, endPoint y: 208, distance: 148.0
click at [330, 208] on textarea at bounding box center [333, 223] width 423 height 86
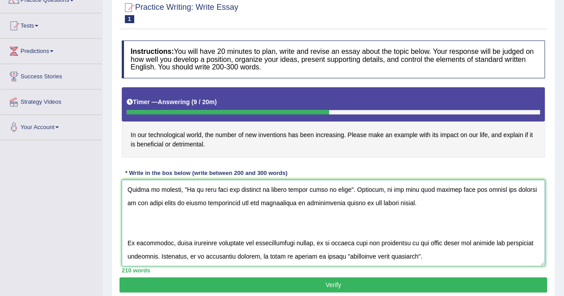
scroll to position [165, 0]
drag, startPoint x: 345, startPoint y: 238, endPoint x: 422, endPoint y: 234, distance: 76.7
click at [422, 234] on textarea at bounding box center [333, 223] width 423 height 86
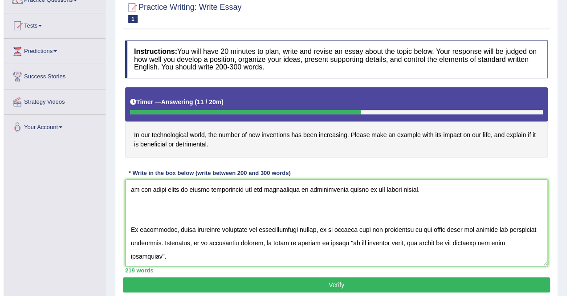
scroll to position [187, 0]
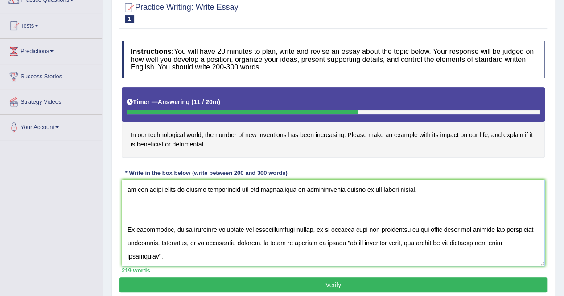
type textarea "In today's complex world, numerous issues and topics are subject to debate. One…"
click at [390, 285] on button "Verify" at bounding box center [332, 285] width 427 height 15
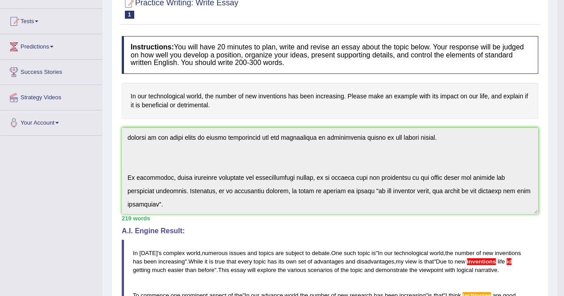
scroll to position [0, 0]
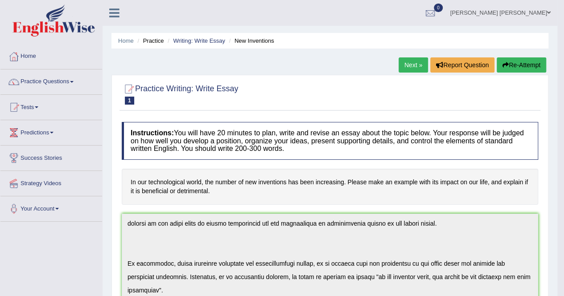
click at [508, 64] on button "Re-Attempt" at bounding box center [520, 64] width 49 height 15
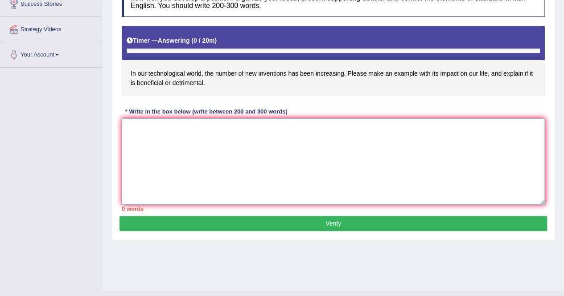
click at [202, 148] on textarea at bounding box center [333, 162] width 423 height 86
paste textarea "In [DATE] complex world, numerous issues and topics are subject to debate. One …"
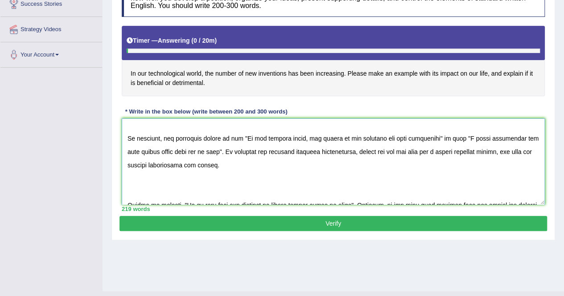
scroll to position [57, 0]
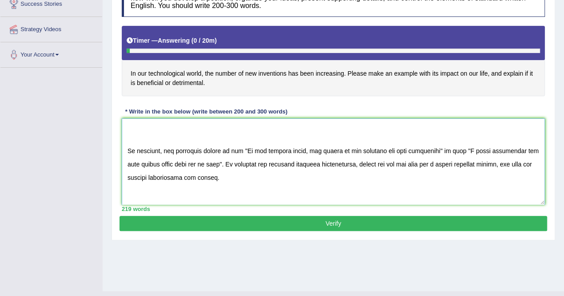
click at [502, 149] on textarea at bounding box center [333, 162] width 423 height 86
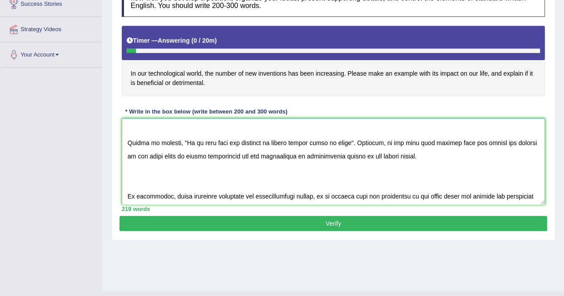
scroll to position [133, 0]
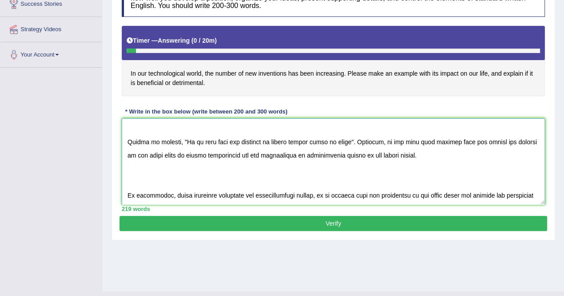
click at [270, 190] on textarea at bounding box center [333, 162] width 423 height 86
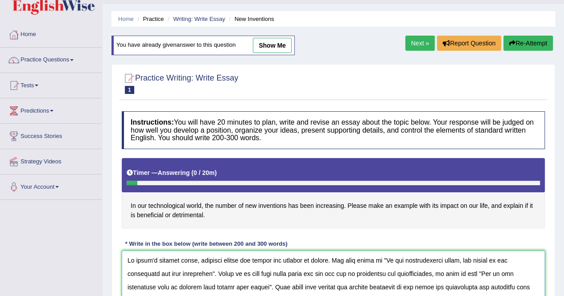
scroll to position [21, 0]
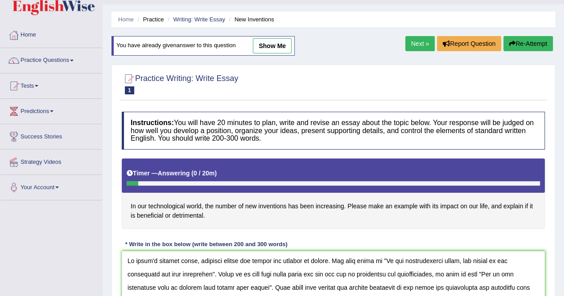
click at [266, 47] on link "show me" at bounding box center [272, 45] width 39 height 15
type textarea "In [DATE] complex world, numerous issues and topics are subject to debate. One …"
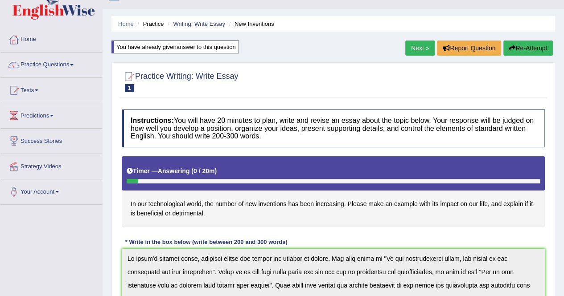
scroll to position [0, 0]
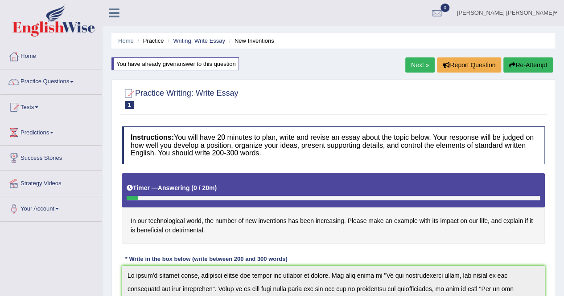
click at [526, 63] on button "Re-Attempt" at bounding box center [527, 64] width 49 height 15
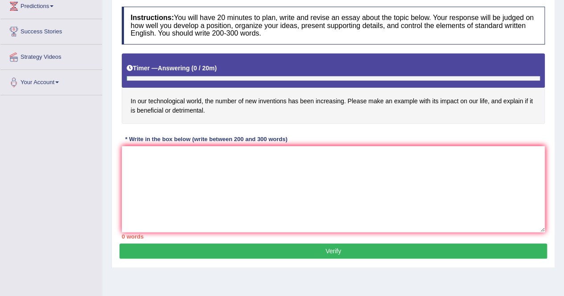
scroll to position [133, 0]
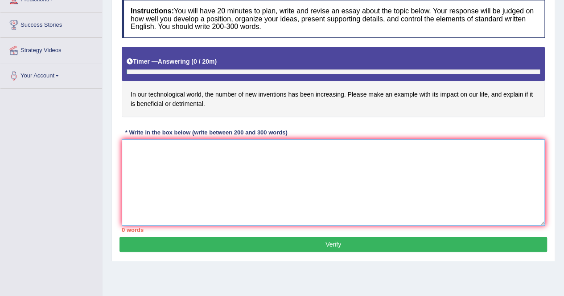
click at [246, 164] on textarea at bounding box center [333, 182] width 423 height 86
paste textarea "In [DATE] complex world, numerous issues and topics are subject to debate. One …"
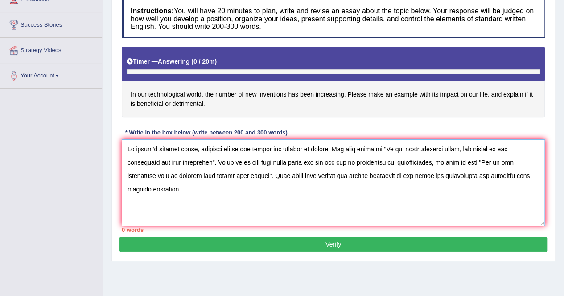
scroll to position [181, 0]
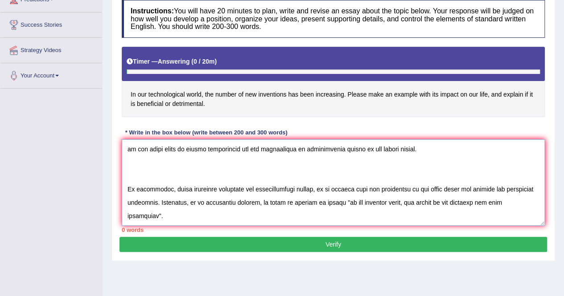
click at [246, 164] on textarea at bounding box center [333, 182] width 423 height 86
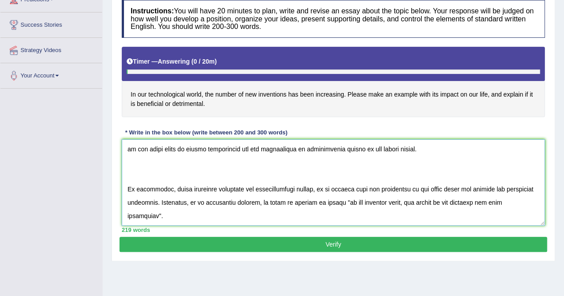
scroll to position [0, 0]
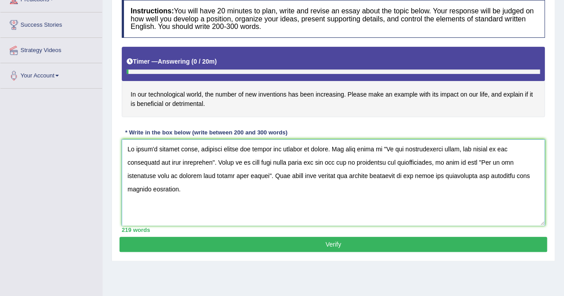
click at [140, 178] on textarea at bounding box center [333, 182] width 423 height 86
click at [142, 176] on textarea at bounding box center [333, 182] width 423 height 86
click at [170, 173] on textarea at bounding box center [333, 182] width 423 height 86
click at [142, 174] on textarea at bounding box center [333, 182] width 423 height 86
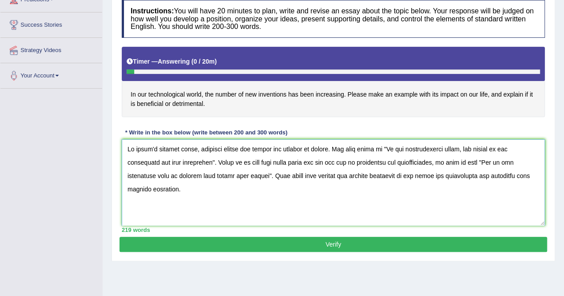
click at [142, 174] on textarea at bounding box center [333, 182] width 423 height 86
drag, startPoint x: 154, startPoint y: 174, endPoint x: 125, endPoint y: 177, distance: 29.1
click at [125, 177] on textarea at bounding box center [333, 182] width 423 height 86
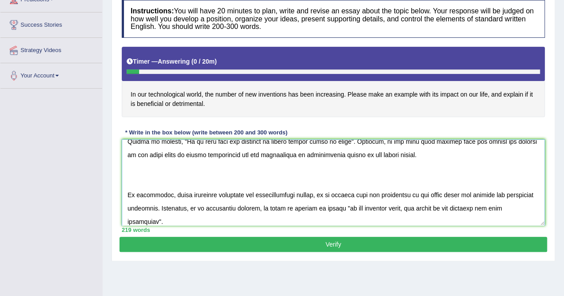
scroll to position [155, 0]
type textarea "In today's complex world, numerous issues and topics are subject to debate. One…"
click at [325, 242] on button "Verify" at bounding box center [332, 244] width 427 height 15
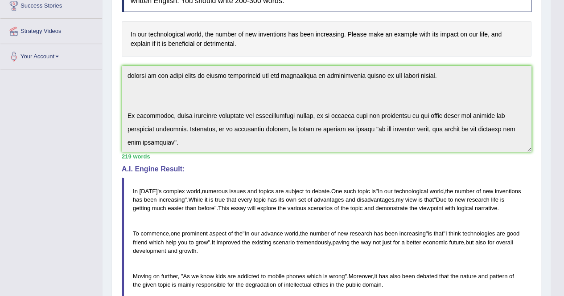
scroll to position [0, 0]
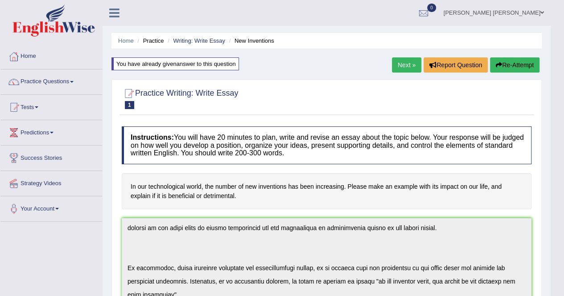
click at [397, 61] on link "Next »" at bounding box center [406, 64] width 29 height 15
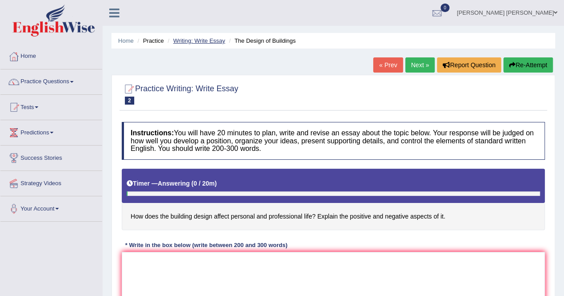
click at [199, 37] on link "Writing: Write Essay" at bounding box center [199, 40] width 52 height 7
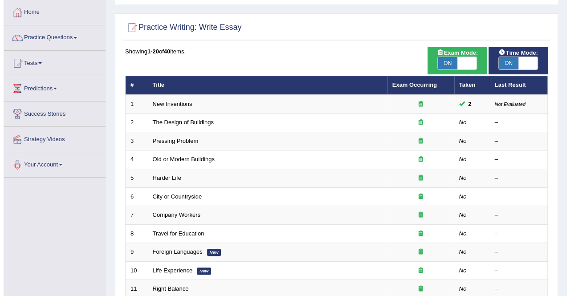
scroll to position [45, 0]
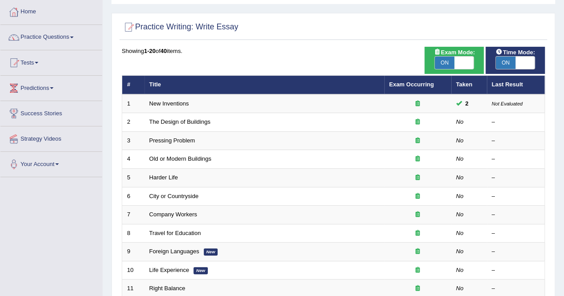
click at [452, 61] on span "ON" at bounding box center [444, 63] width 20 height 12
checkbox input "false"
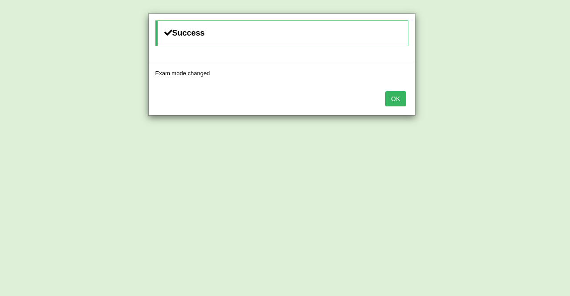
click at [396, 100] on button "OK" at bounding box center [395, 98] width 20 height 15
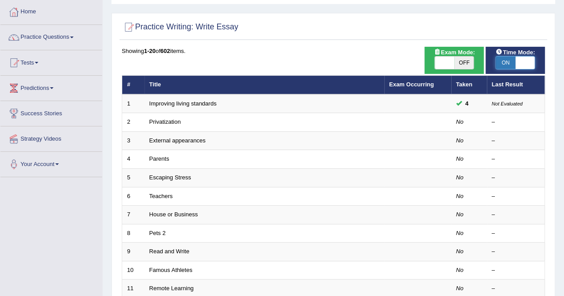
click at [524, 59] on span at bounding box center [525, 63] width 20 height 12
checkbox input "false"
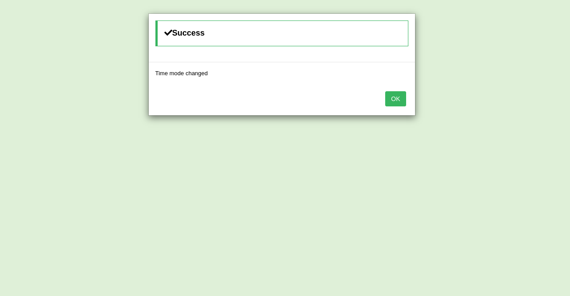
click at [393, 101] on button "OK" at bounding box center [395, 98] width 20 height 15
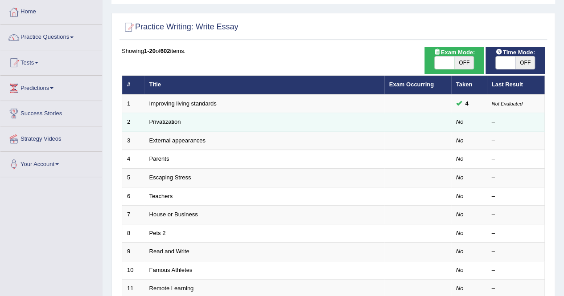
click at [296, 129] on td "Privatization" at bounding box center [264, 122] width 240 height 19
click at [167, 124] on link "Privatization" at bounding box center [165, 122] width 32 height 7
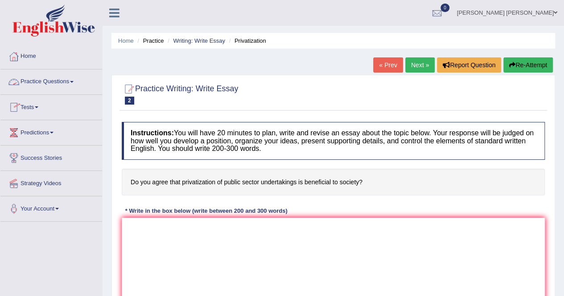
click at [26, 108] on link "Tests" at bounding box center [51, 106] width 102 height 22
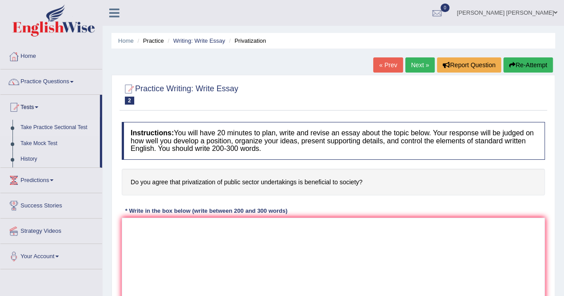
click at [59, 127] on link "Take Practice Sectional Test" at bounding box center [57, 128] width 83 height 16
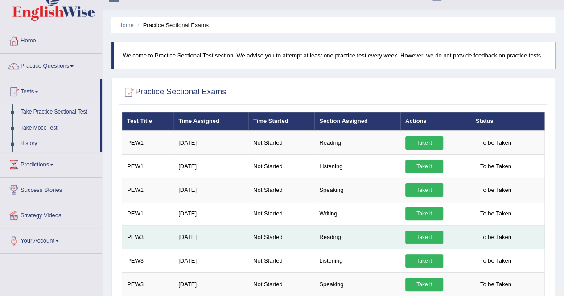
scroll to position [16, 0]
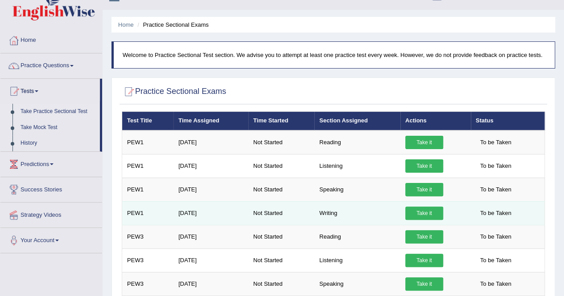
click at [421, 209] on link "Take it" at bounding box center [424, 213] width 38 height 13
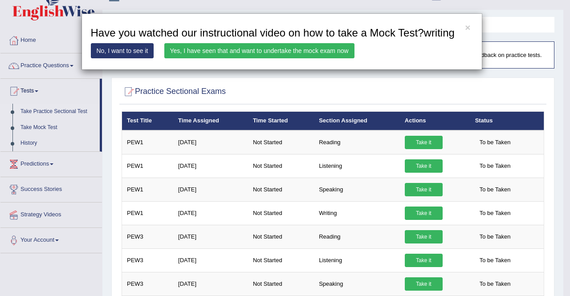
click at [131, 54] on link "No, I want to see it" at bounding box center [122, 50] width 63 height 15
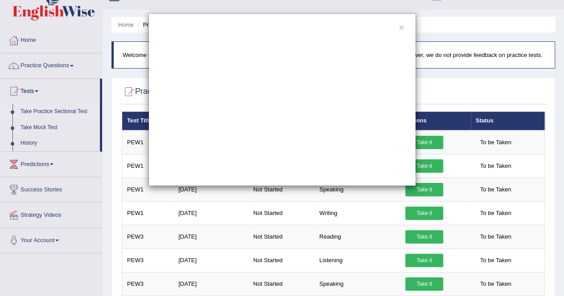
scroll to position [0, 0]
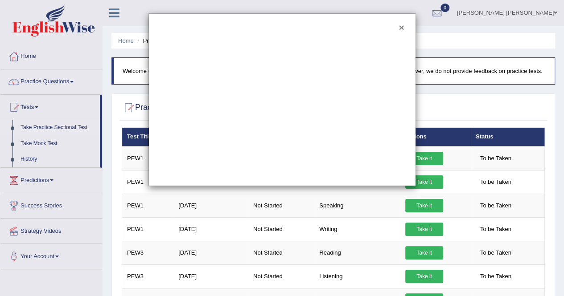
click at [400, 30] on button "×" at bounding box center [400, 27] width 5 height 9
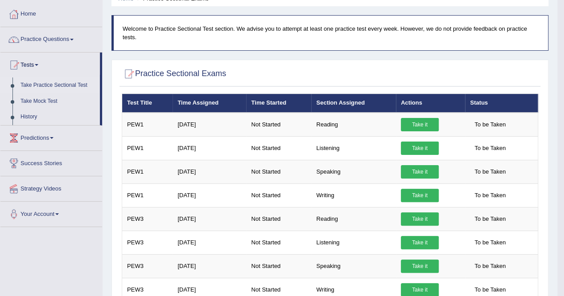
scroll to position [43, 0]
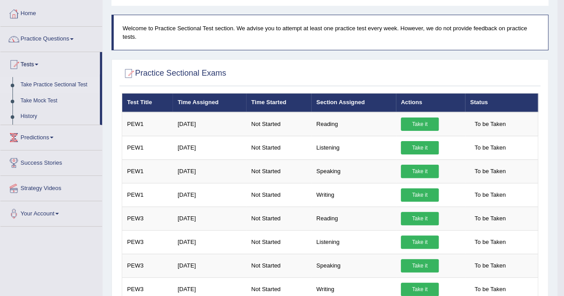
click at [324, 80] on div at bounding box center [330, 74] width 416 height 18
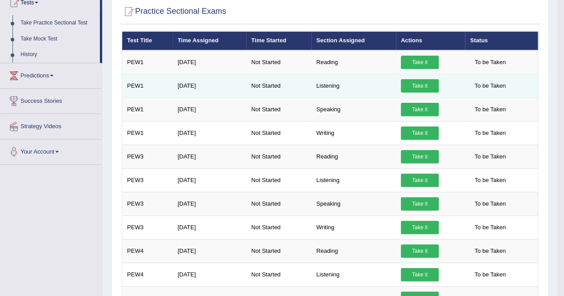
scroll to position [0, 0]
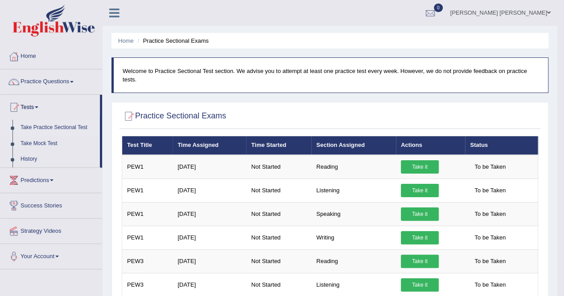
click at [373, 116] on div at bounding box center [330, 116] width 416 height 18
click at [56, 124] on link "Take Practice Sectional Test" at bounding box center [57, 128] width 83 height 16
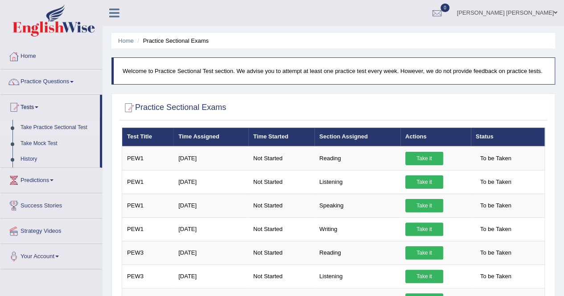
click at [55, 125] on link "Take Practice Sectional Test" at bounding box center [57, 128] width 83 height 16
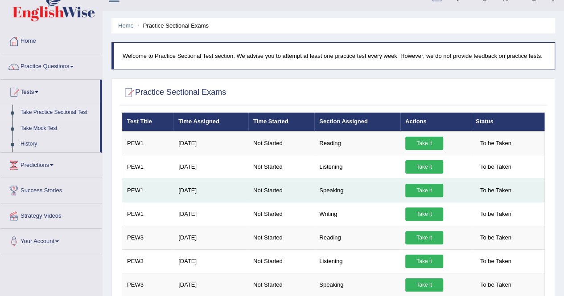
scroll to position [16, 0]
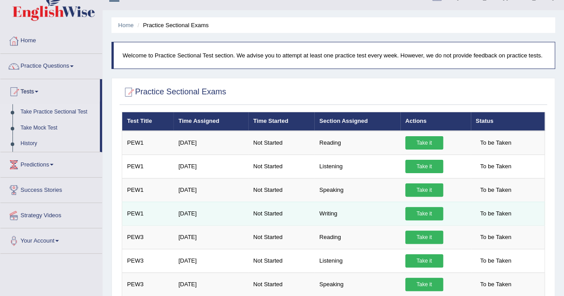
click at [419, 212] on link "Take it" at bounding box center [424, 213] width 38 height 13
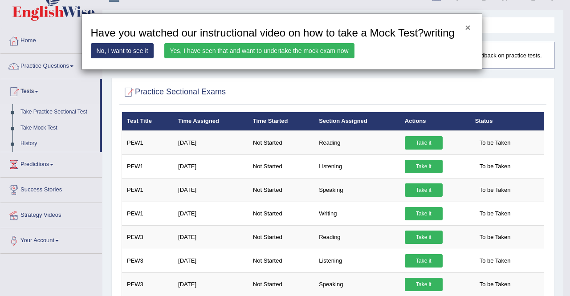
click at [467, 28] on button "×" at bounding box center [467, 27] width 5 height 9
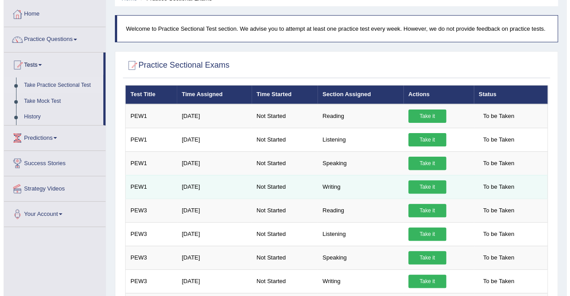
scroll to position [32, 0]
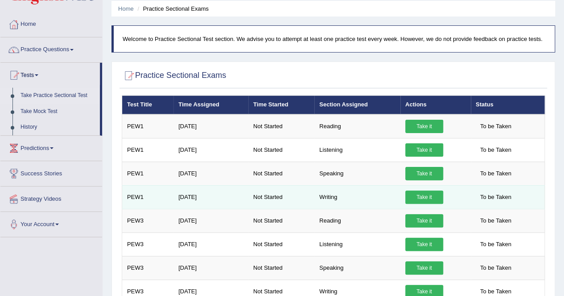
click at [422, 194] on link "Take it" at bounding box center [424, 197] width 38 height 13
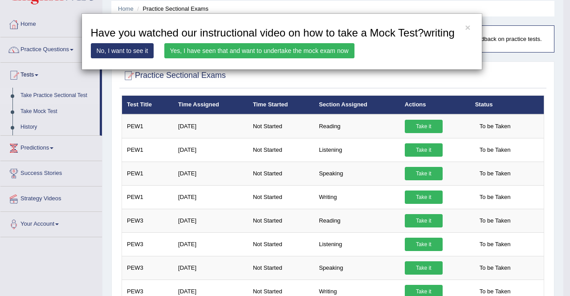
click at [207, 51] on link "Yes, I have seen that and want to undertake the mock exam now" at bounding box center [259, 50] width 190 height 15
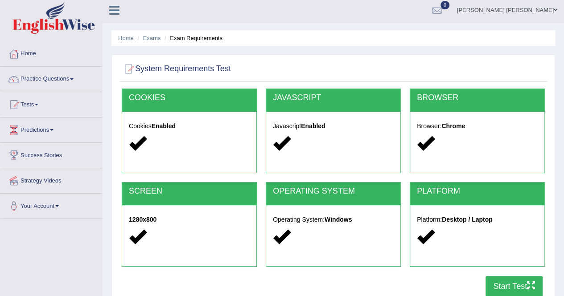
scroll to position [5, 0]
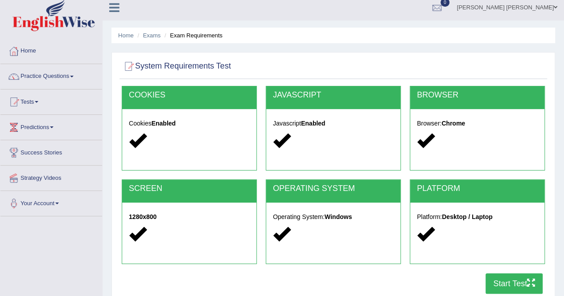
click at [513, 289] on button "Start Test" at bounding box center [513, 284] width 57 height 20
